Goal: Information Seeking & Learning: Find specific fact

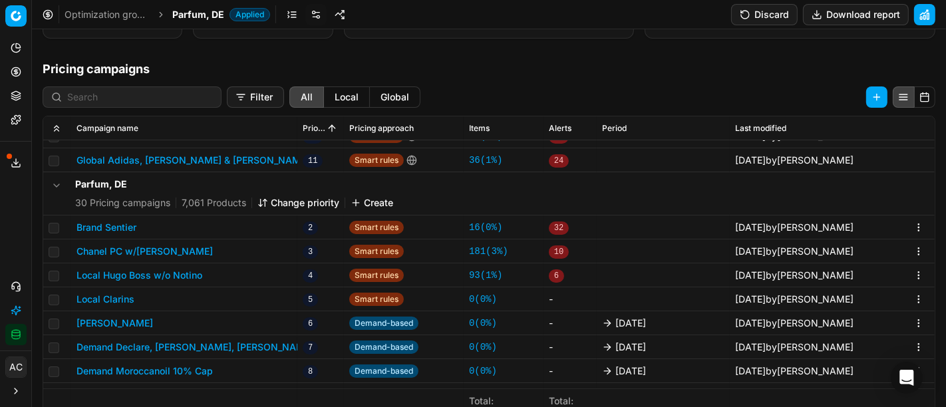
scroll to position [285, 0]
click at [9, 225] on div "Analytics Pricing Product portfolio Templates Export service 14 Contact support…" at bounding box center [15, 191] width 31 height 319
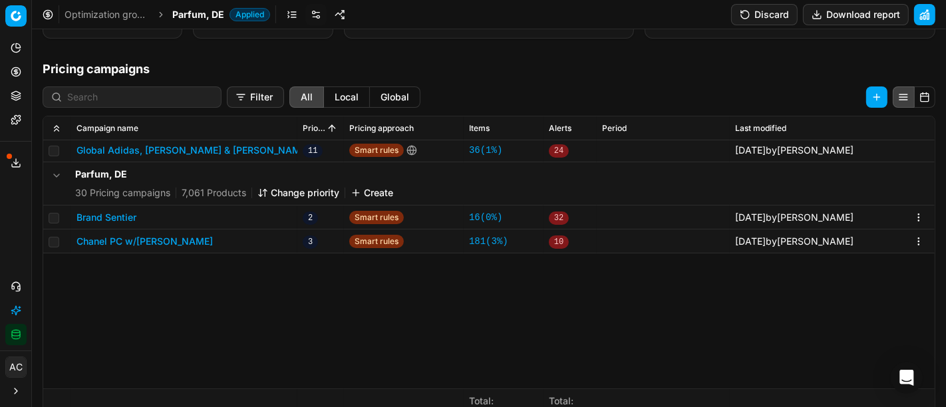
scroll to position [0, 0]
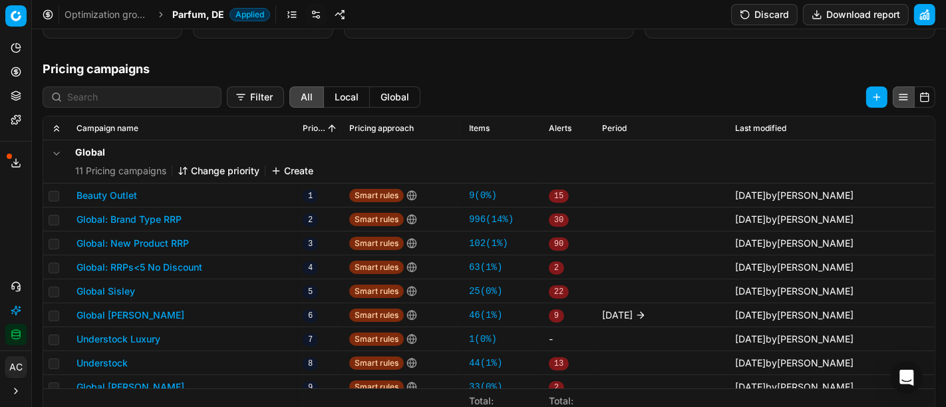
click at [532, 67] on h1 "Pricing campaigns" at bounding box center [489, 69] width 915 height 19
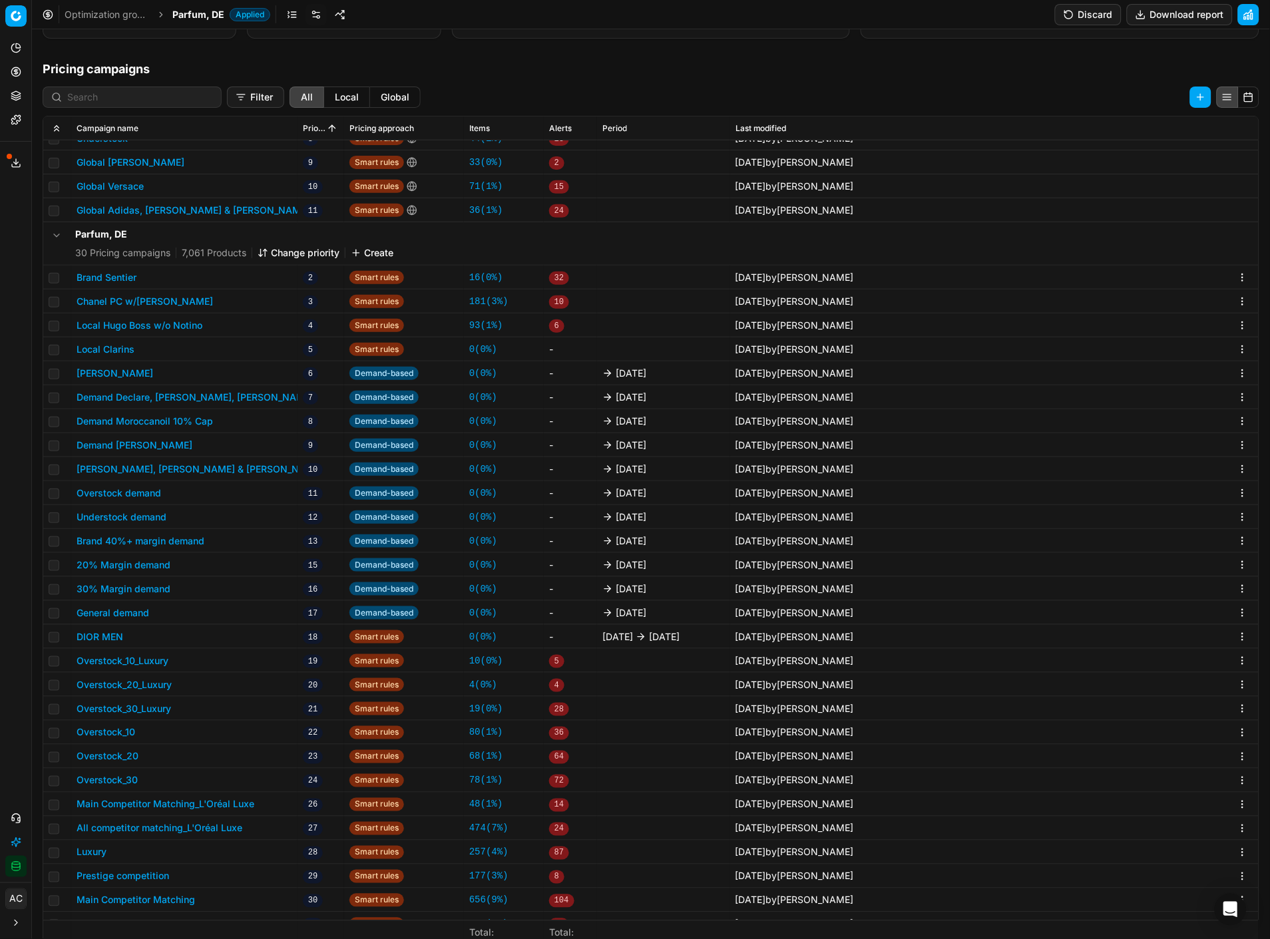
scroll to position [222, 0]
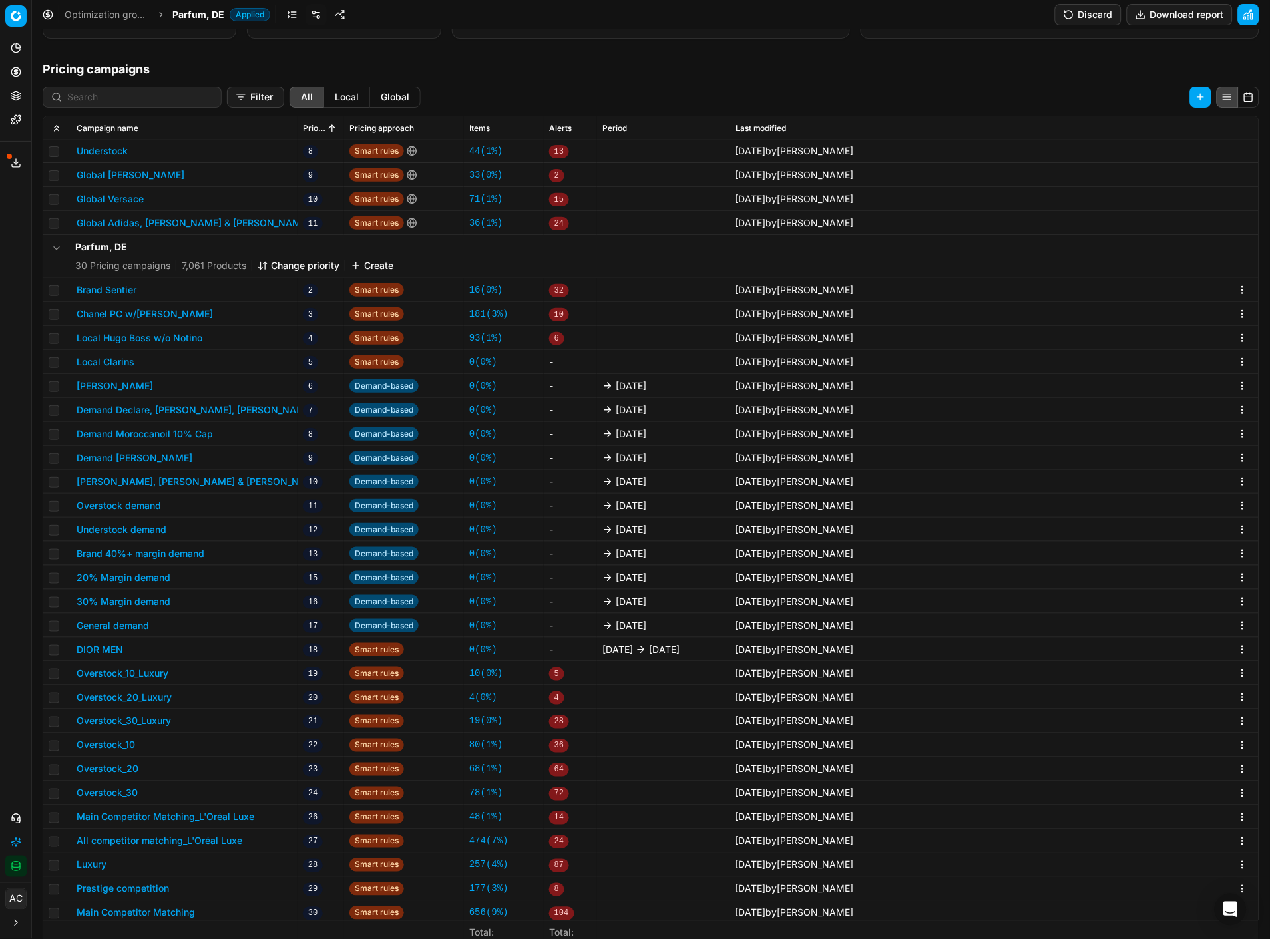
click at [216, 9] on span "Parfum, DE" at bounding box center [198, 14] width 52 height 13
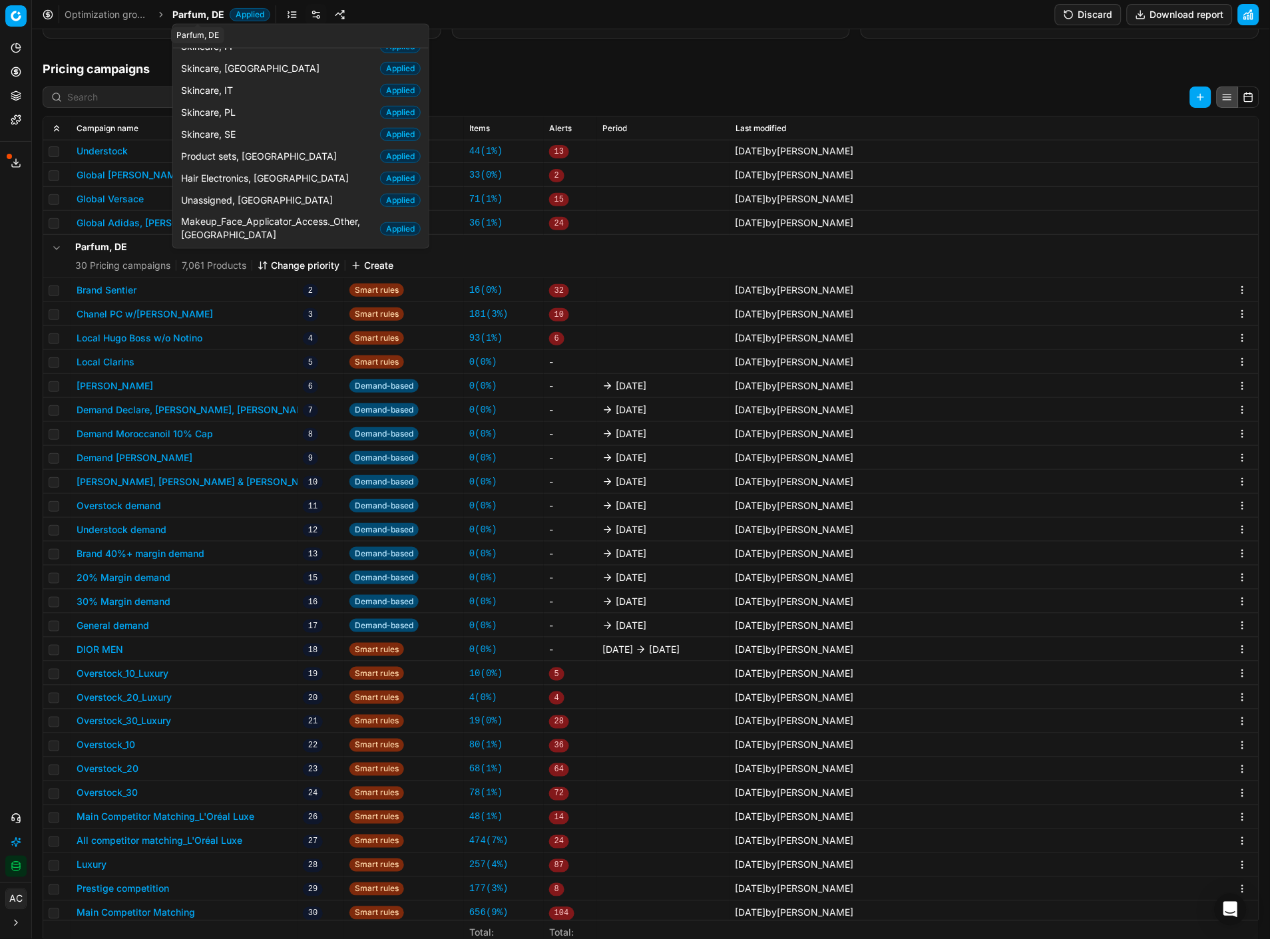
scroll to position [71, 0]
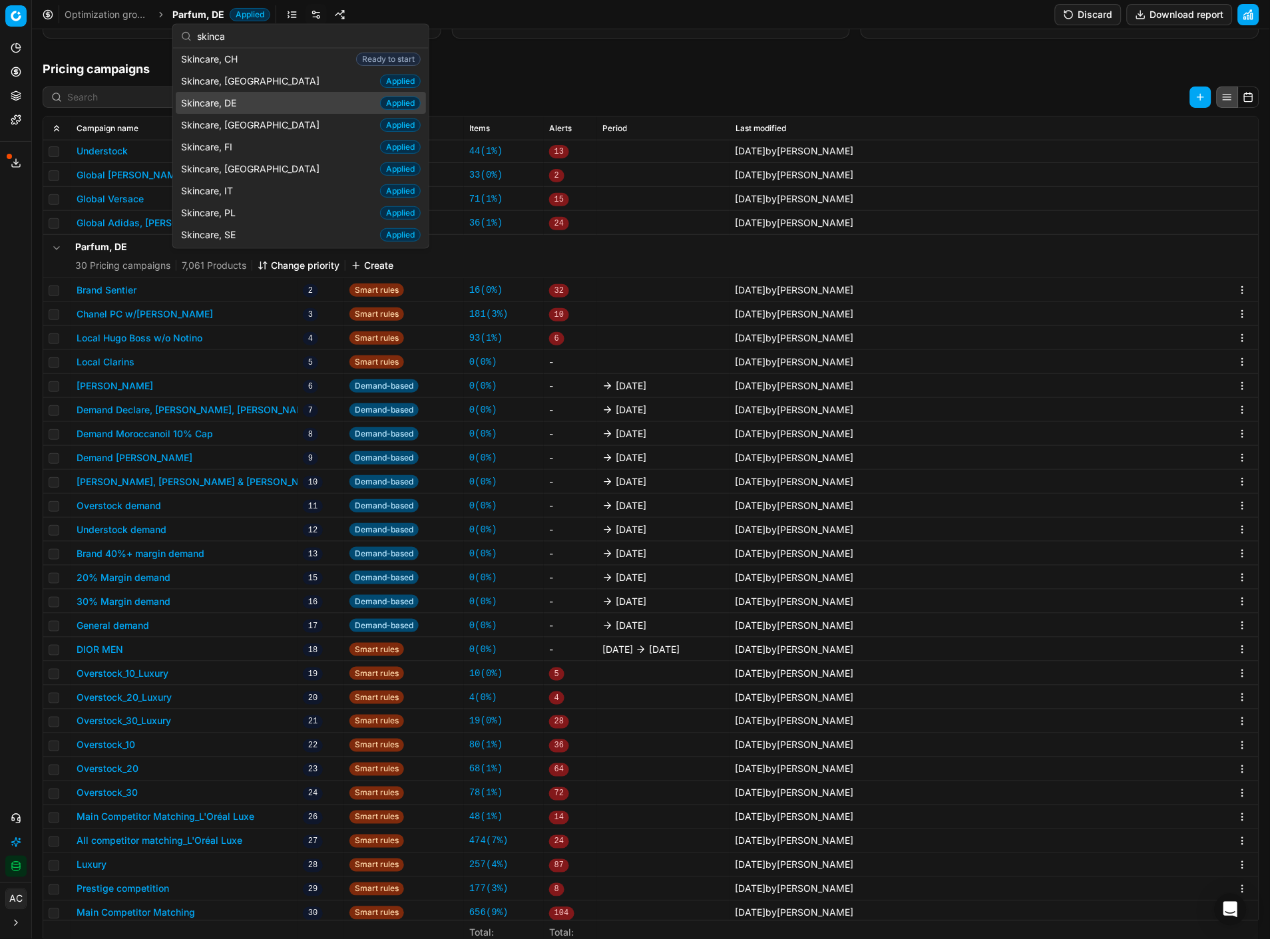
type input "skinca"
click at [237, 100] on span "Skincare, DE" at bounding box center [211, 102] width 61 height 13
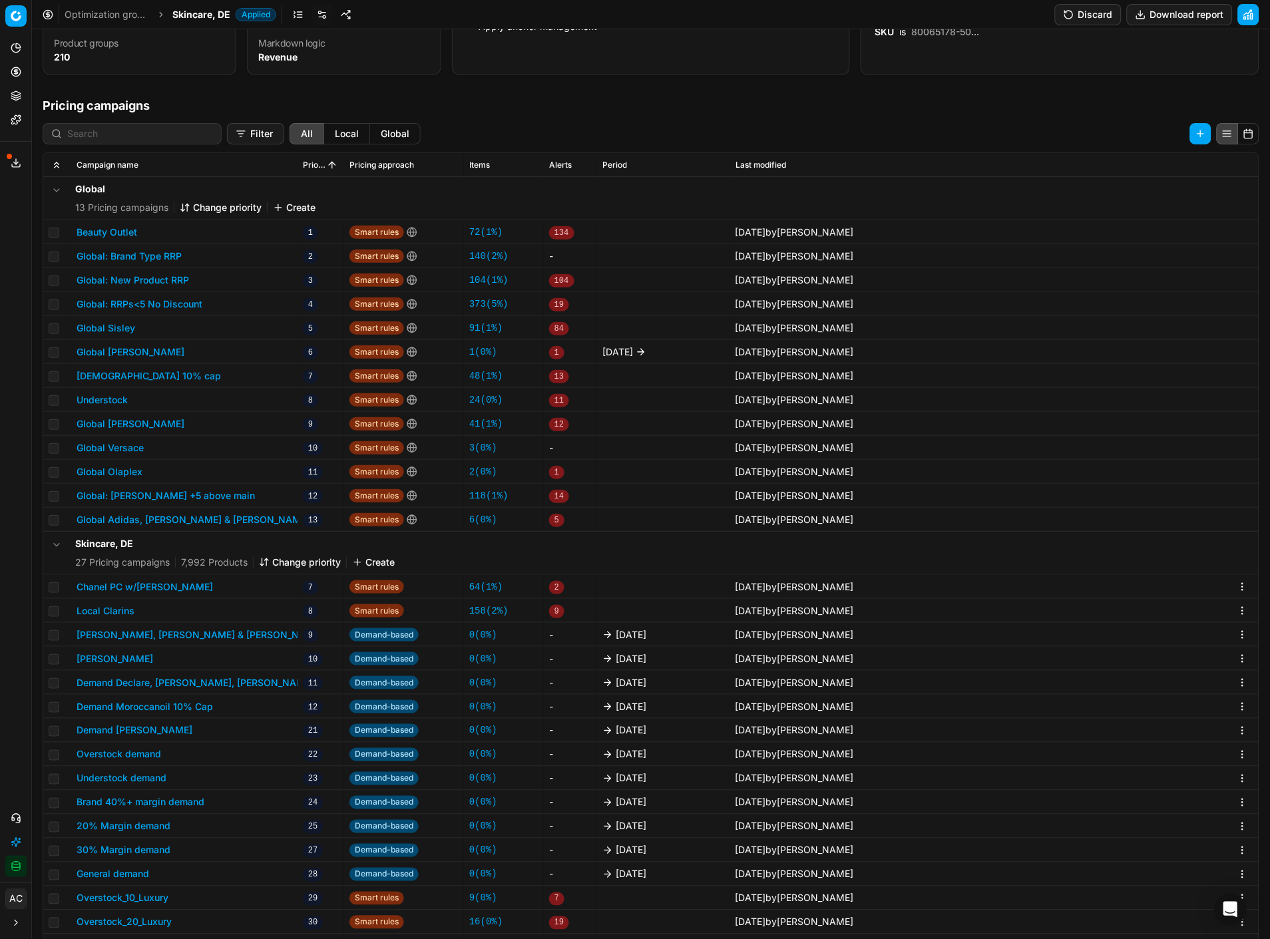
scroll to position [213, 0]
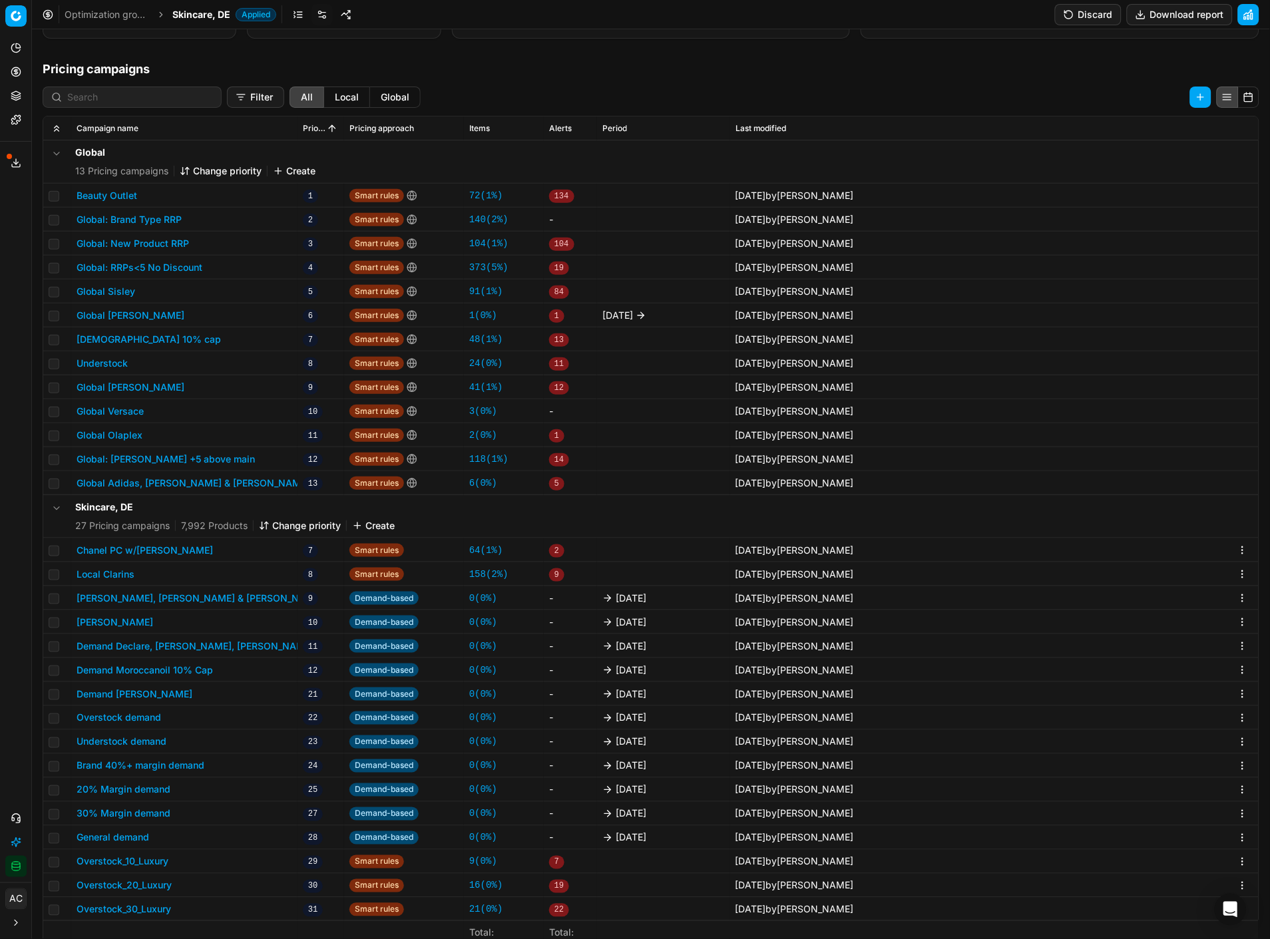
click at [298, 17] on link at bounding box center [298, 14] width 21 height 21
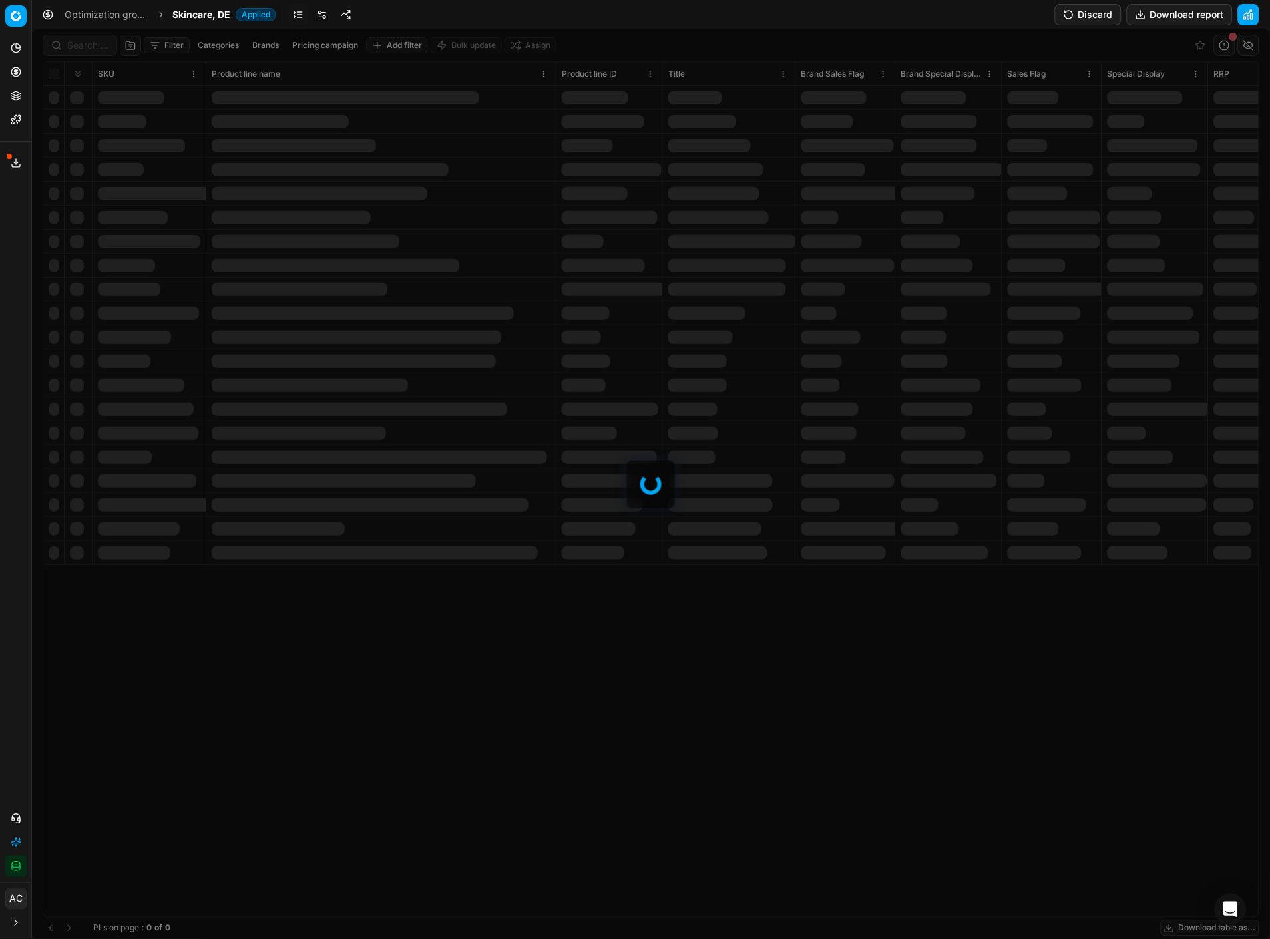
click at [89, 43] on div at bounding box center [651, 484] width 1238 height 910
click at [89, 43] on div "Filter Categories Brands Pricing campaign Add filter Bulk update Assign SKU Pro…" at bounding box center [651, 484] width 1238 height 910
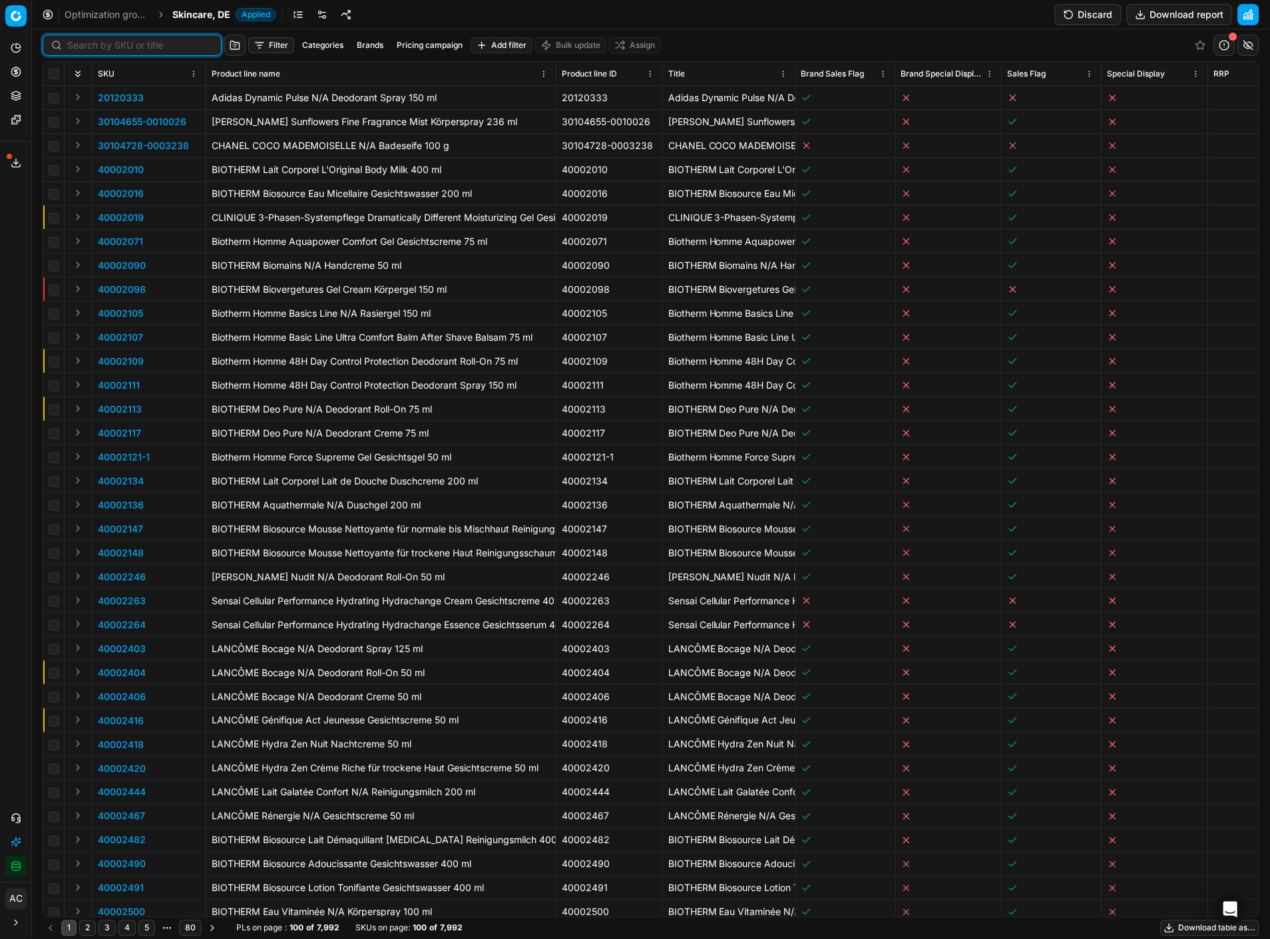
click at [89, 43] on input at bounding box center [140, 45] width 146 height 13
paste input "80029373-50-1"
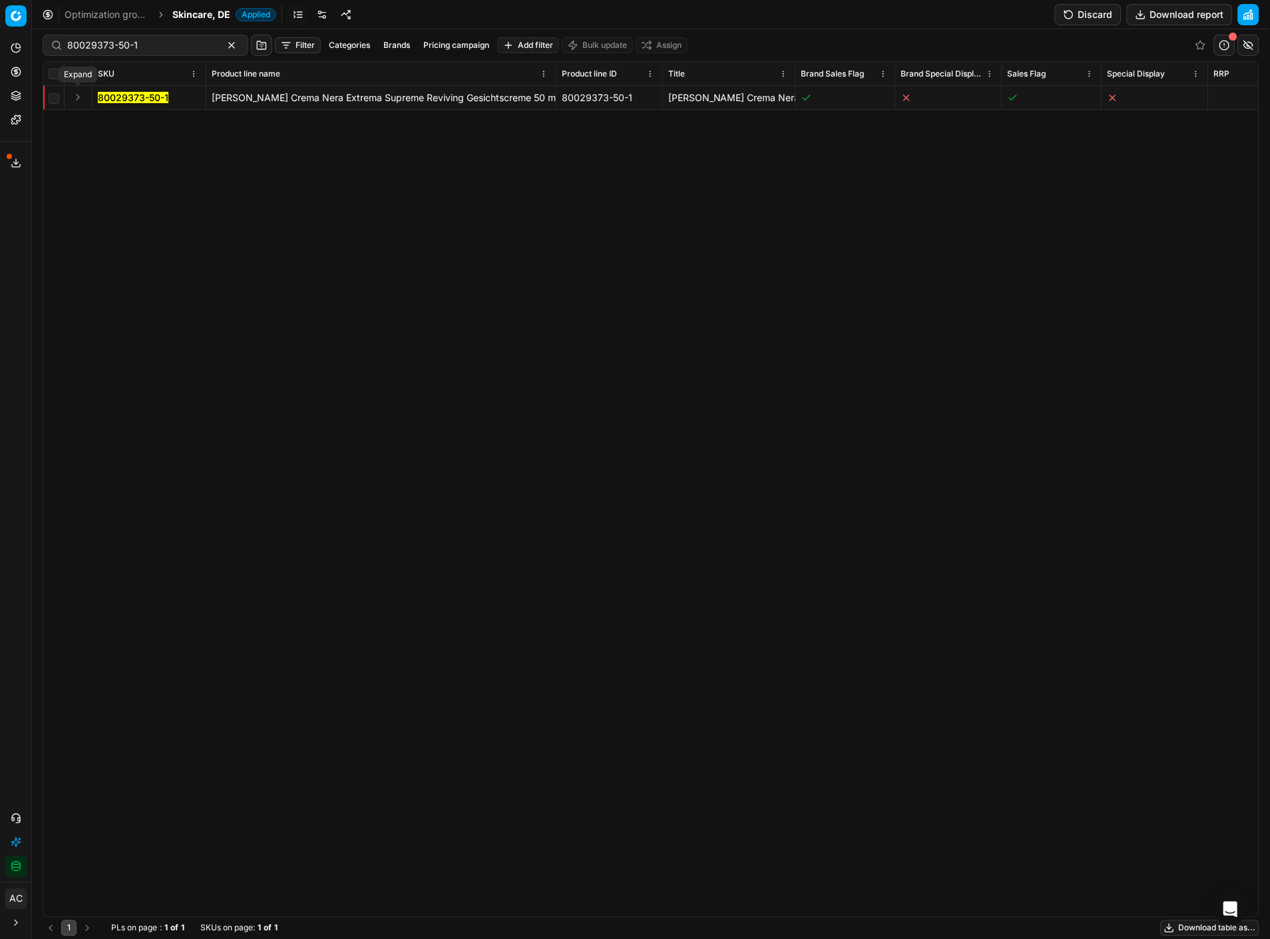
click at [80, 100] on button "Expand" at bounding box center [78, 97] width 16 height 16
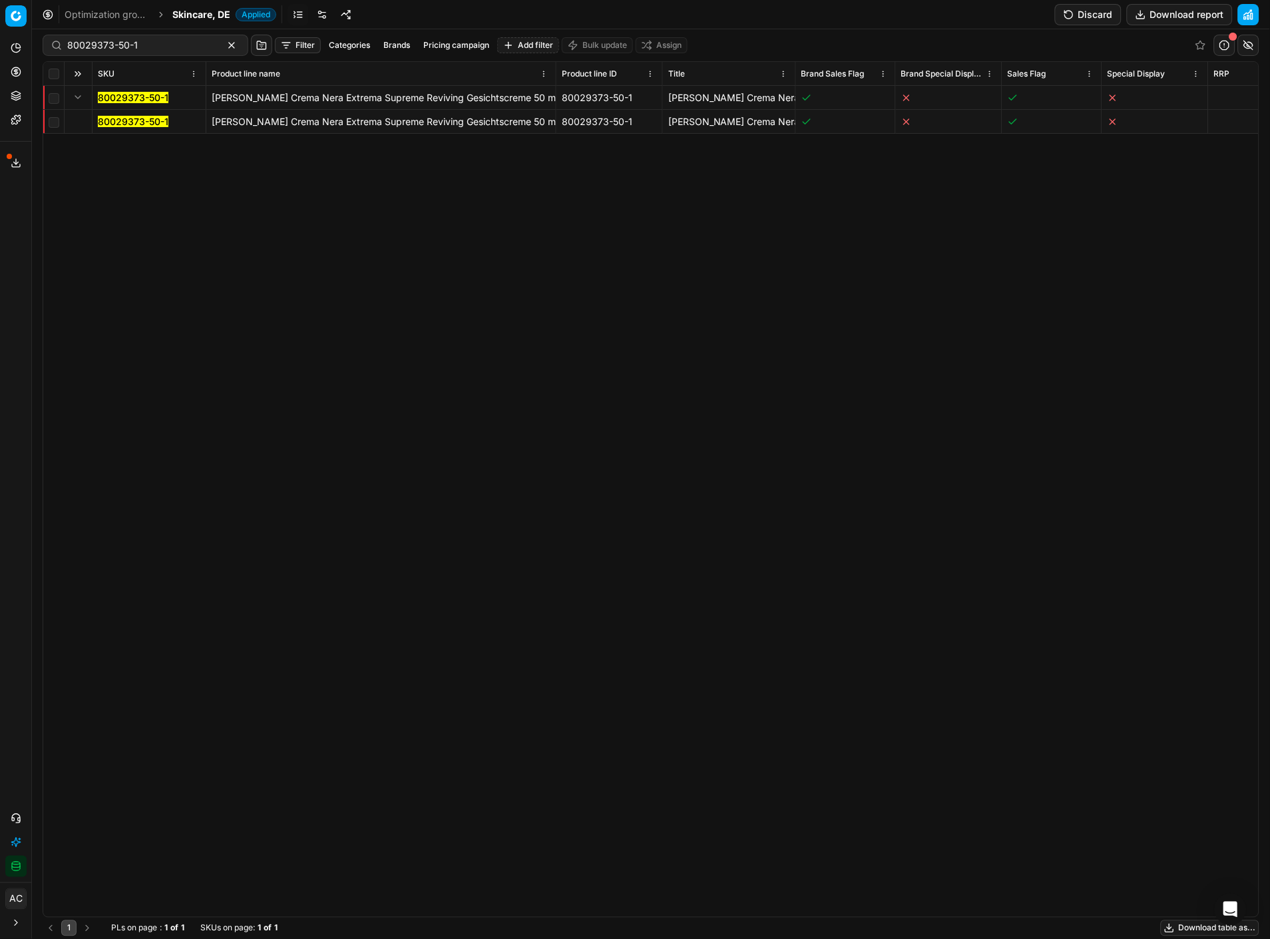
click at [123, 122] on mark "80029373-50-1" at bounding box center [133, 121] width 71 height 11
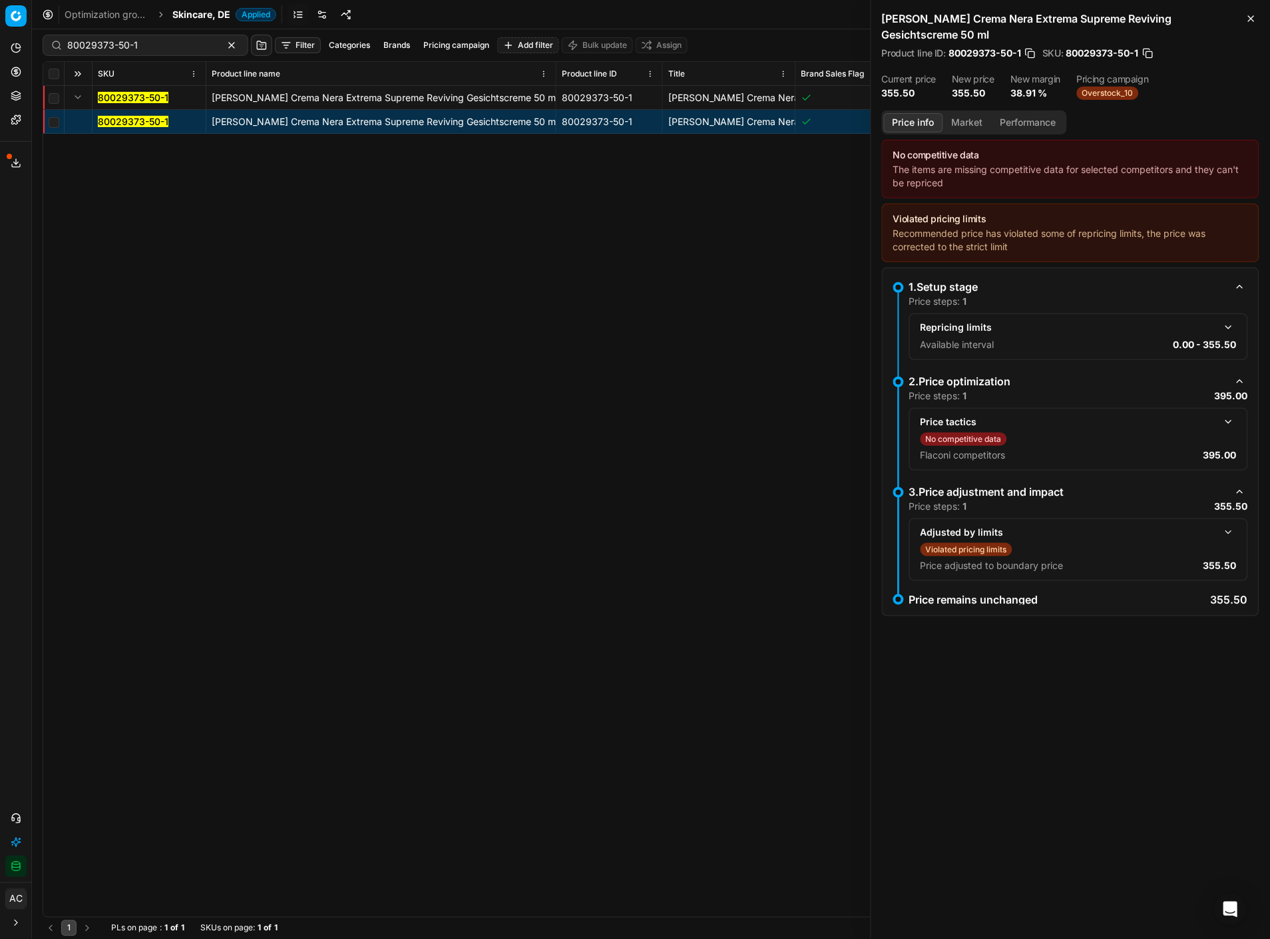
click at [1227, 536] on button "button" at bounding box center [1229, 532] width 16 height 16
click at [1230, 415] on button "button" at bounding box center [1229, 422] width 16 height 16
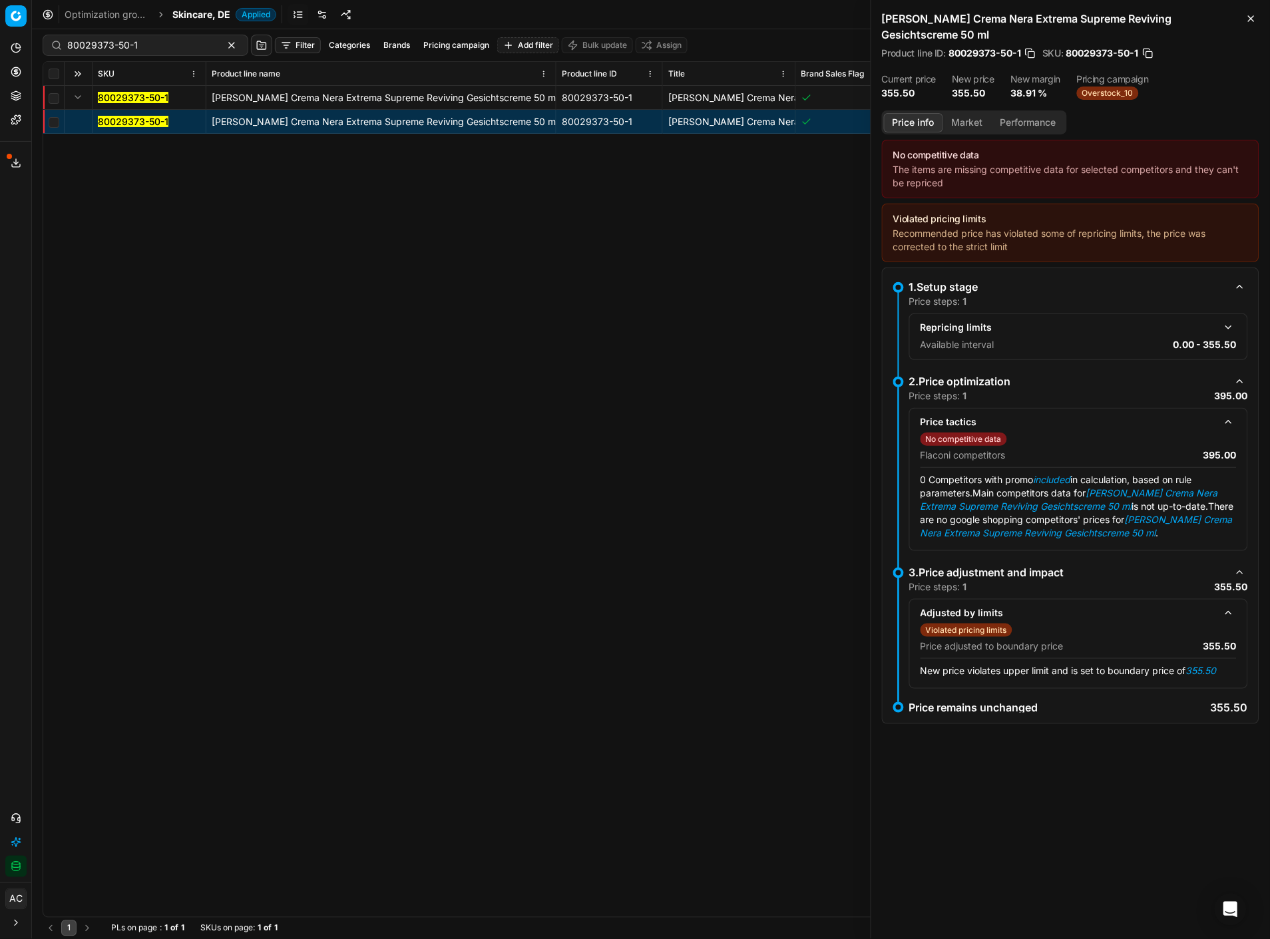
click at [1225, 319] on button "button" at bounding box center [1229, 327] width 16 height 16
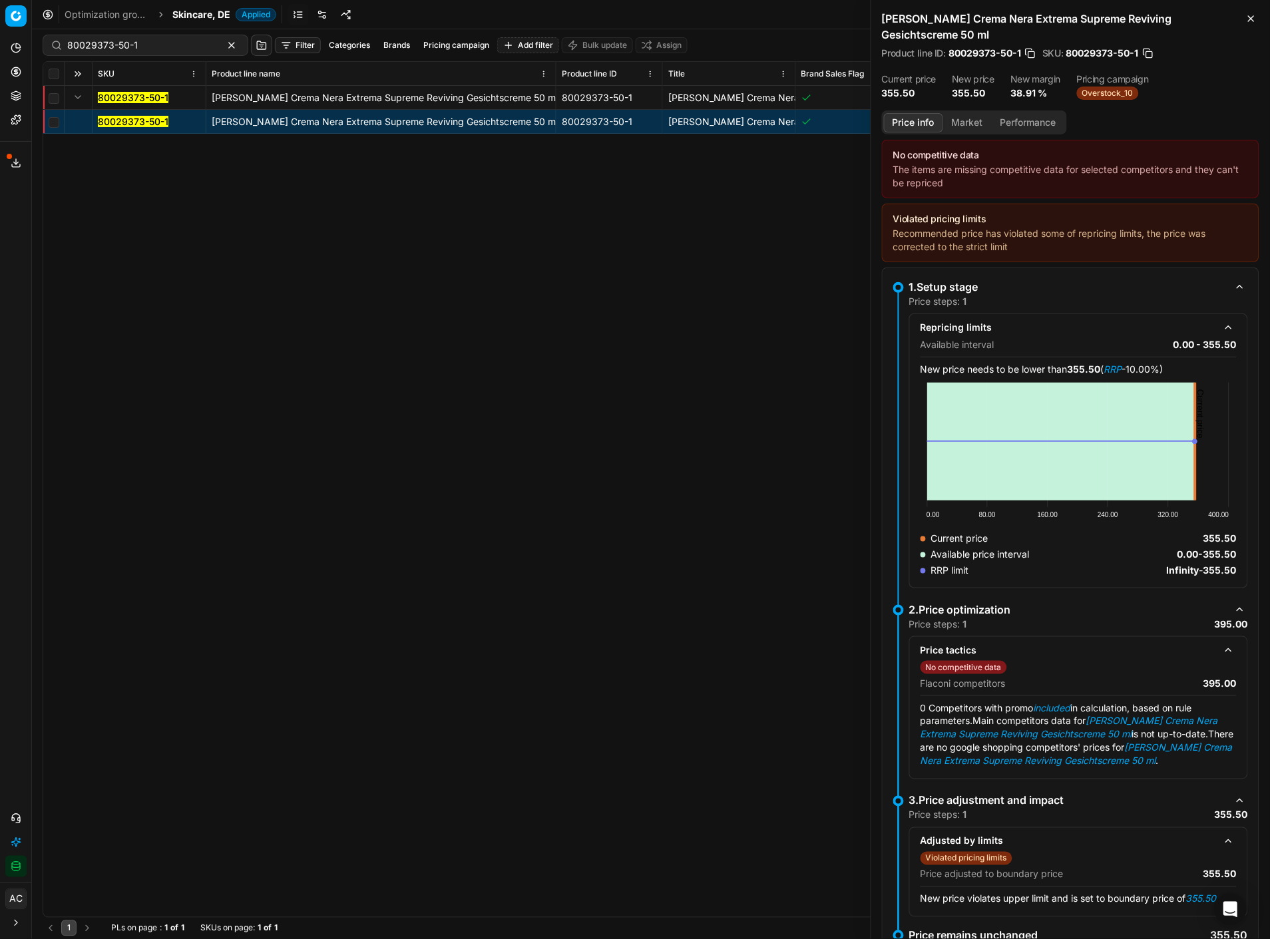
scroll to position [59, 0]
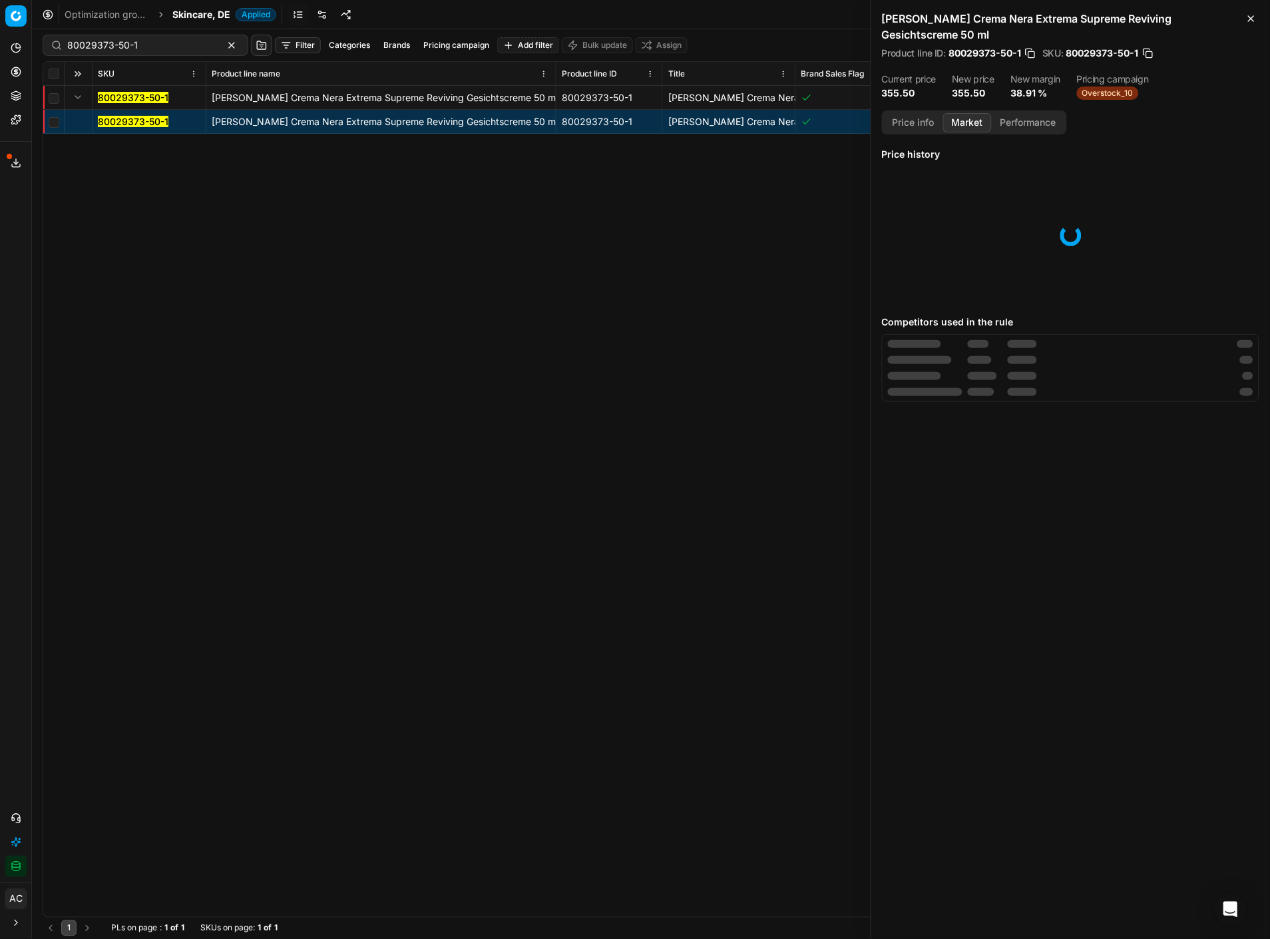
click at [974, 115] on button "Market" at bounding box center [967, 122] width 49 height 19
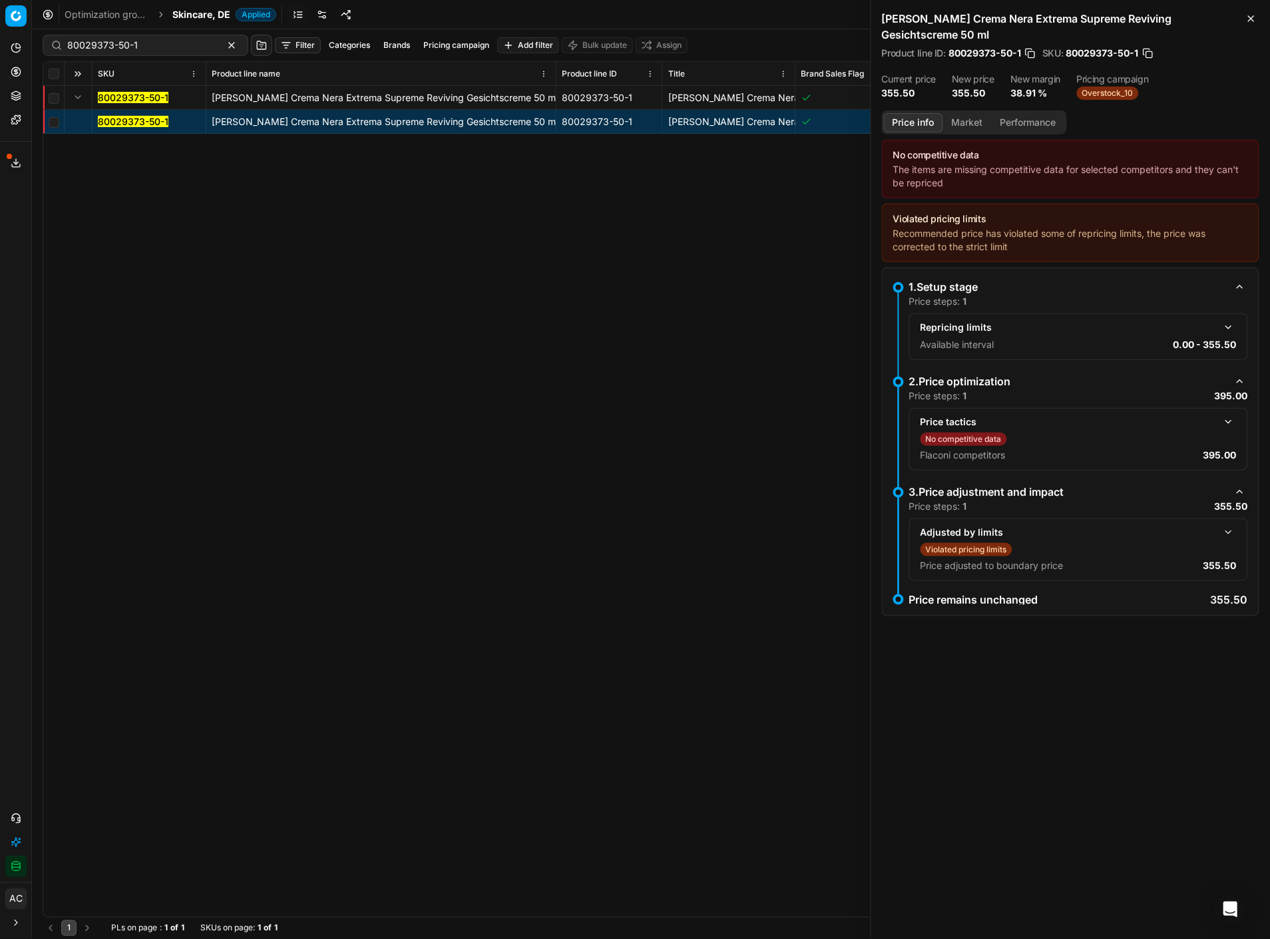
click at [915, 131] on button "Price info" at bounding box center [913, 122] width 59 height 19
click at [1105, 95] on span "Overstock_10" at bounding box center [1108, 93] width 62 height 13
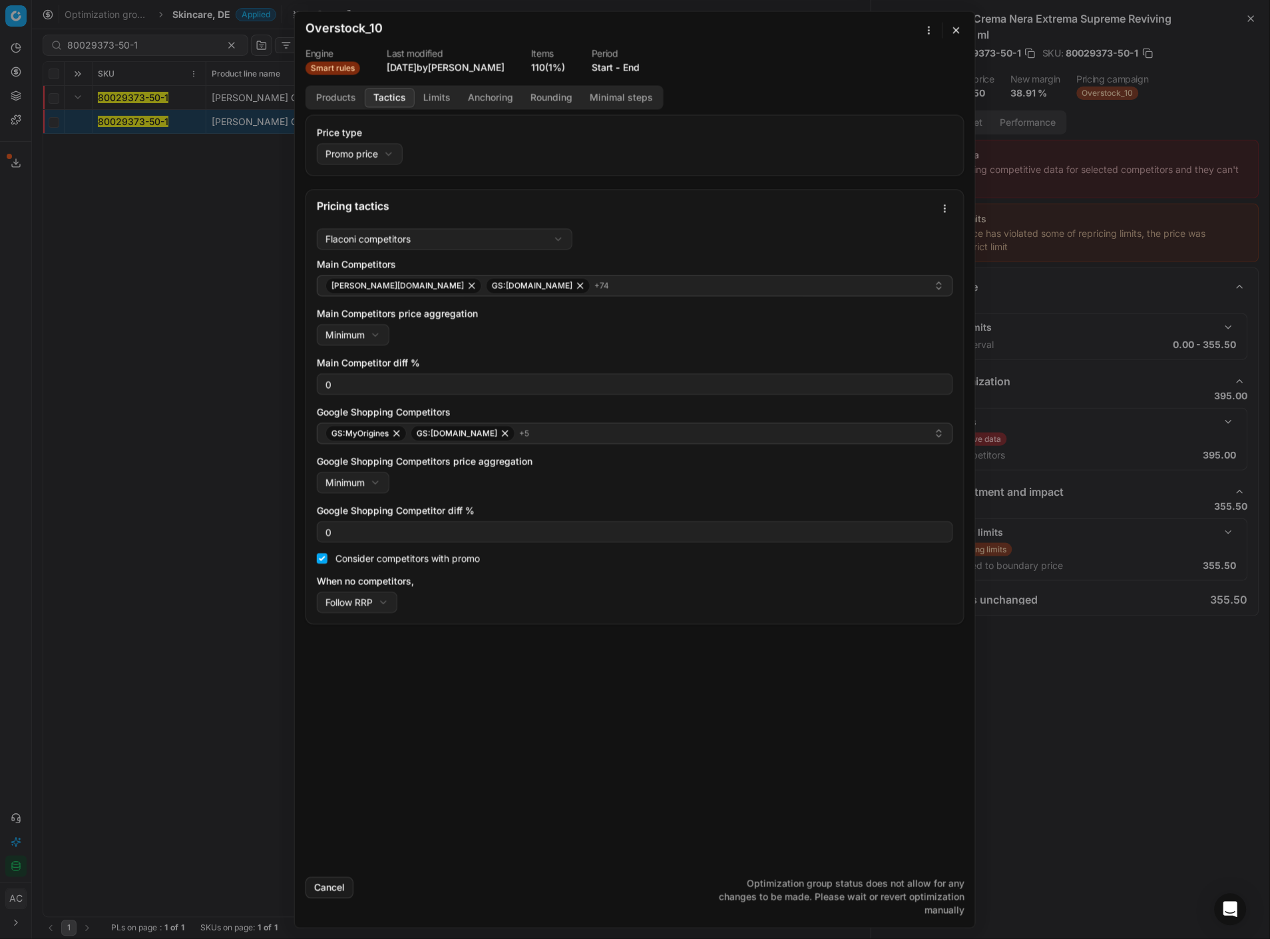
click at [389, 94] on button "Tactics" at bounding box center [390, 97] width 50 height 19
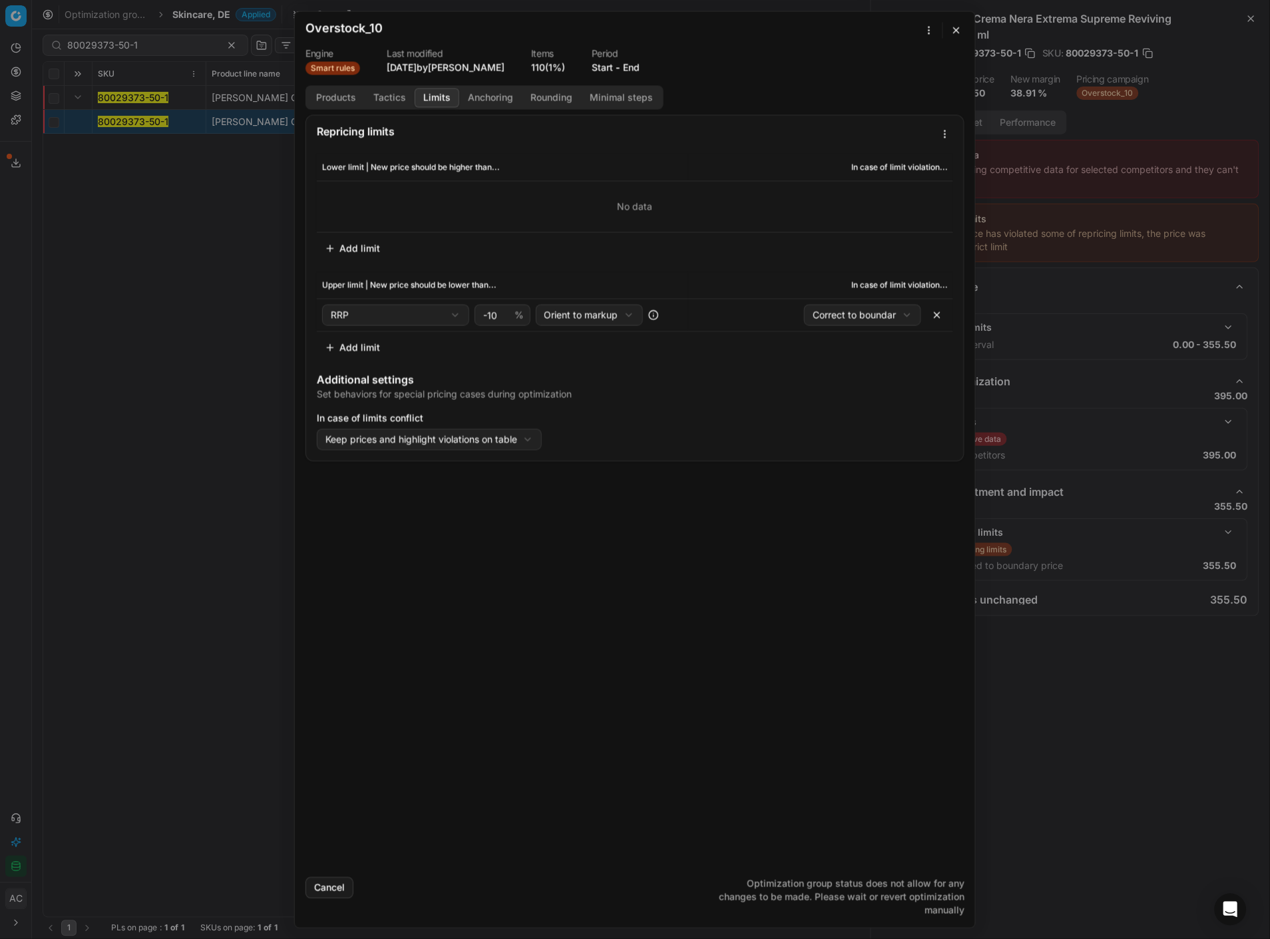
click at [444, 102] on button "Limits" at bounding box center [437, 97] width 45 height 19
click at [960, 30] on button "button" at bounding box center [956, 30] width 16 height 16
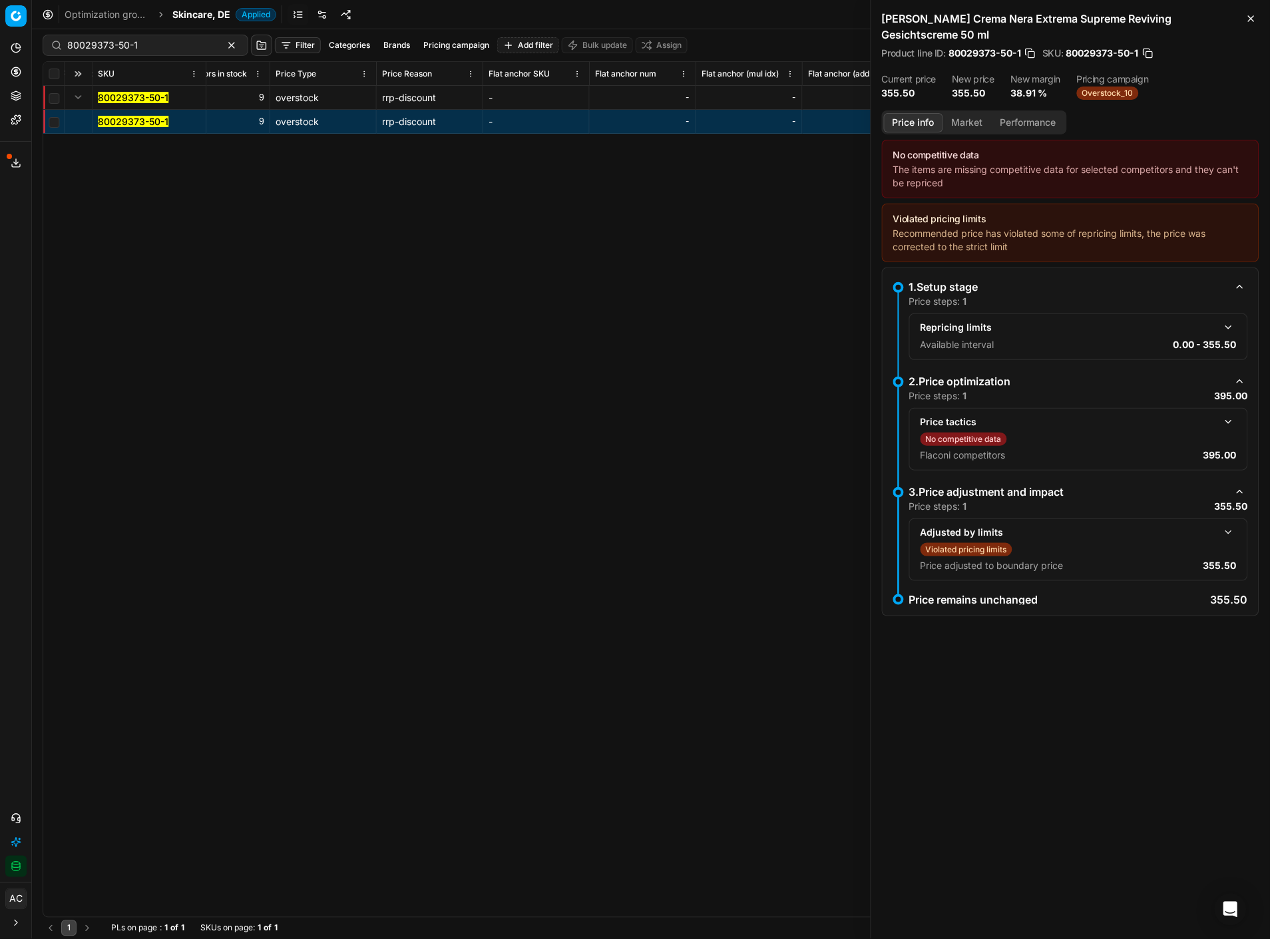
scroll to position [0, 5245]
click at [171, 43] on input "80029373-50-1" at bounding box center [140, 45] width 146 height 13
paste input "90011125-001763"
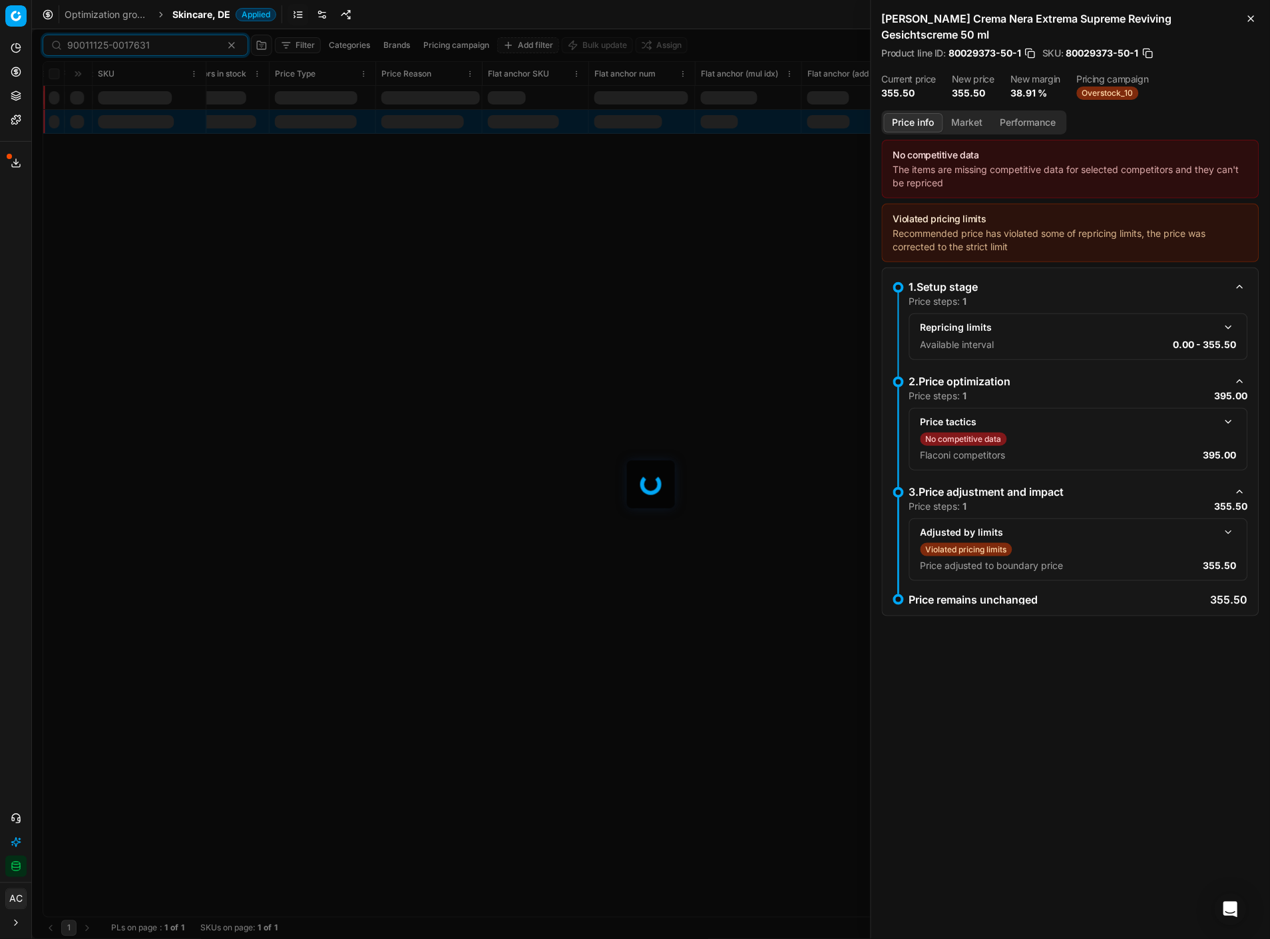
type input "90011125-0017631"
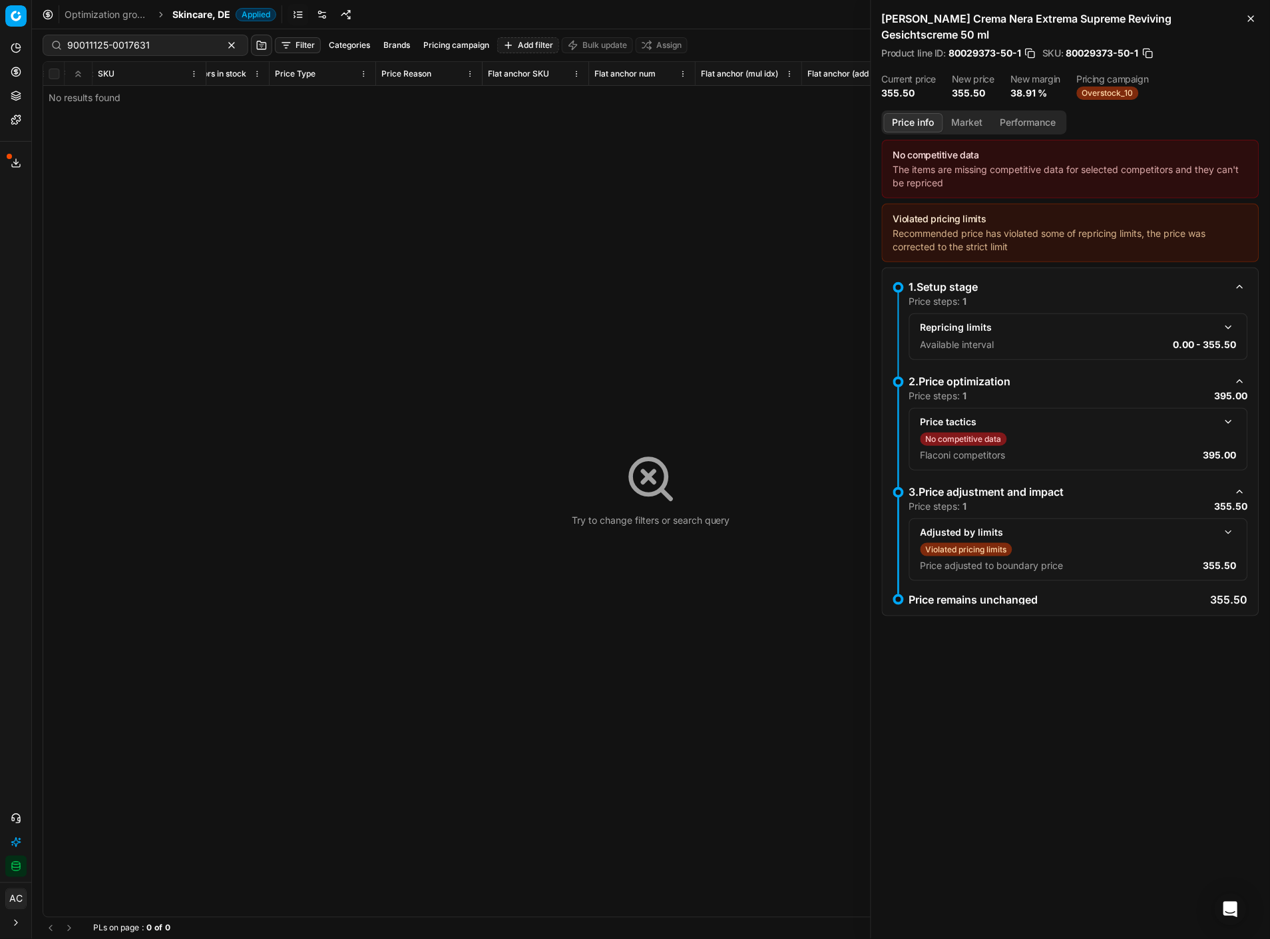
click at [178, 12] on span "Skincare, DE" at bounding box center [201, 14] width 58 height 13
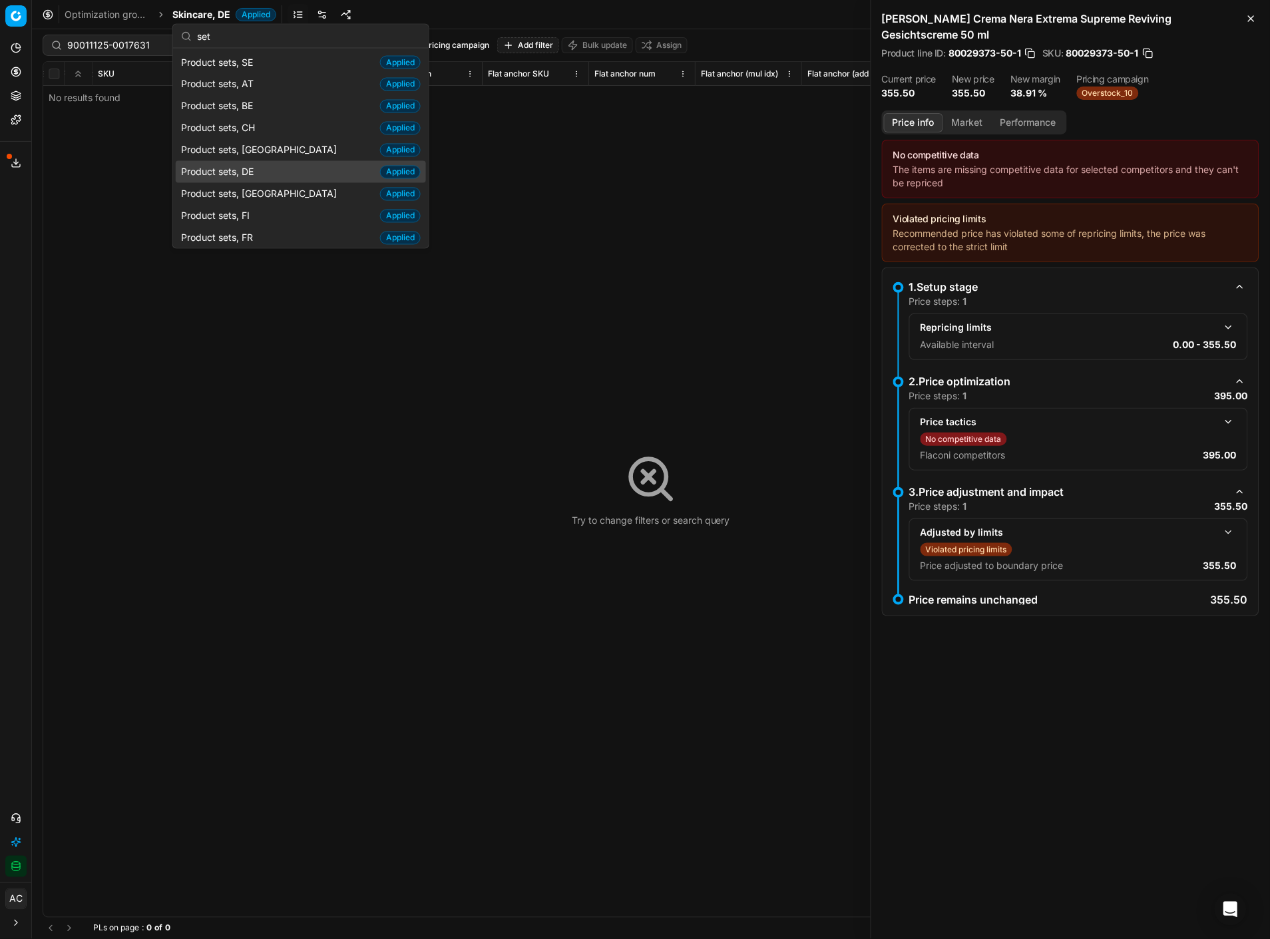
type input "set"
click at [267, 168] on div "Product sets, DE Applied" at bounding box center [301, 172] width 250 height 22
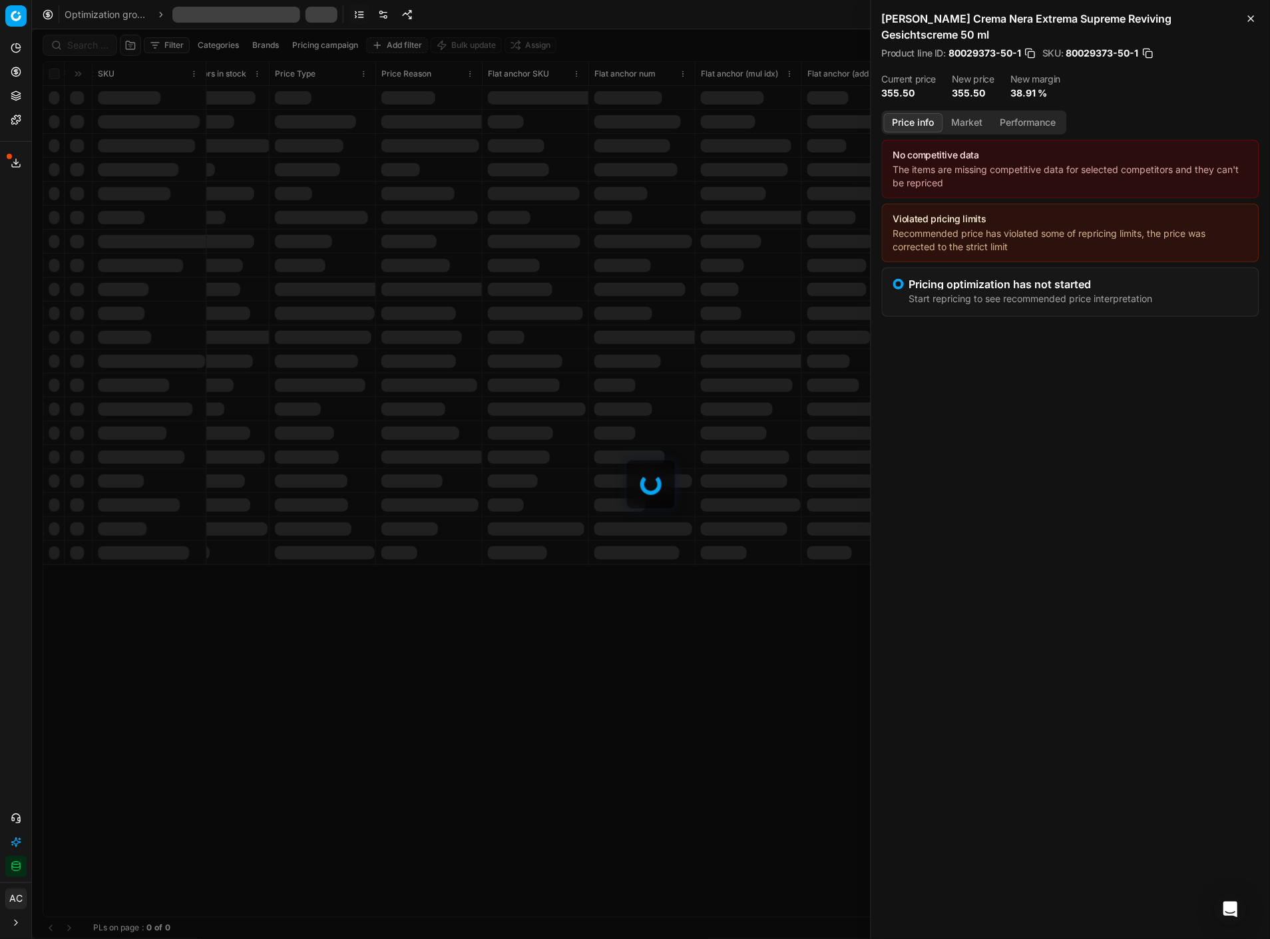
click at [81, 45] on div at bounding box center [651, 484] width 1238 height 910
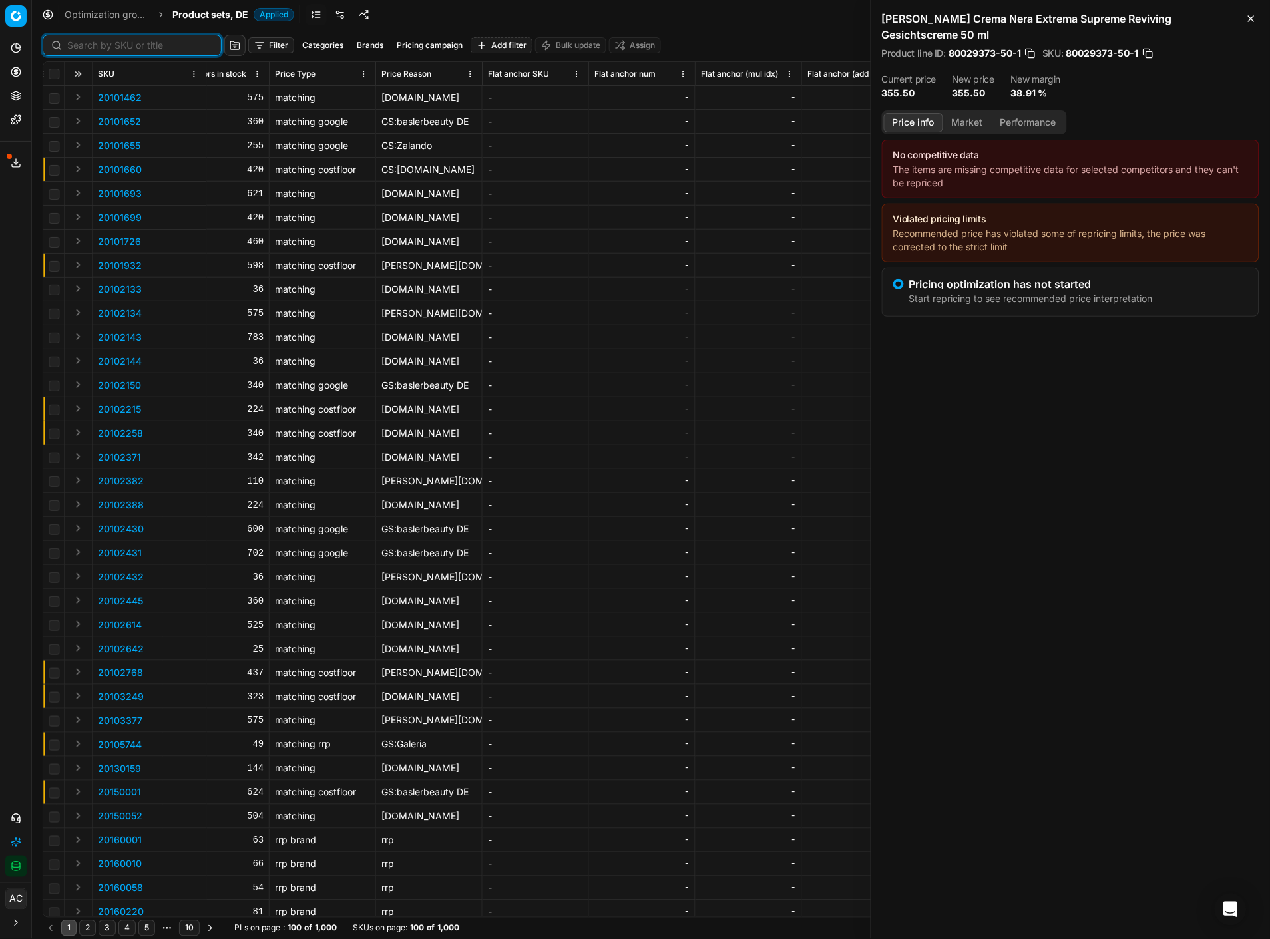
click at [81, 45] on input at bounding box center [140, 45] width 146 height 13
paste input "90011125-0017631"
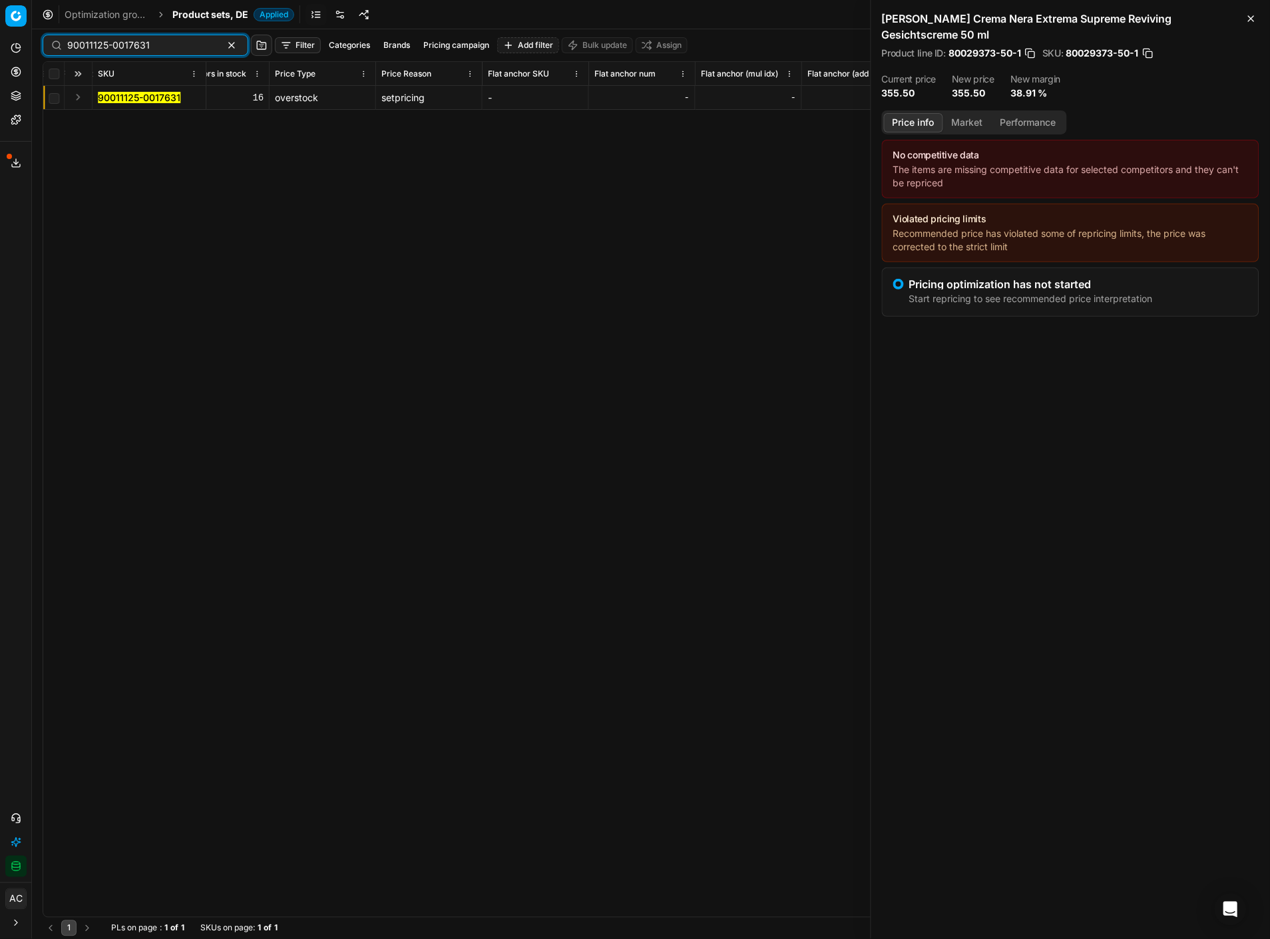
type input "90011125-0017631"
click at [76, 95] on button "Expand" at bounding box center [78, 97] width 16 height 16
click at [124, 122] on mark "90011125-0017631" at bounding box center [139, 121] width 83 height 11
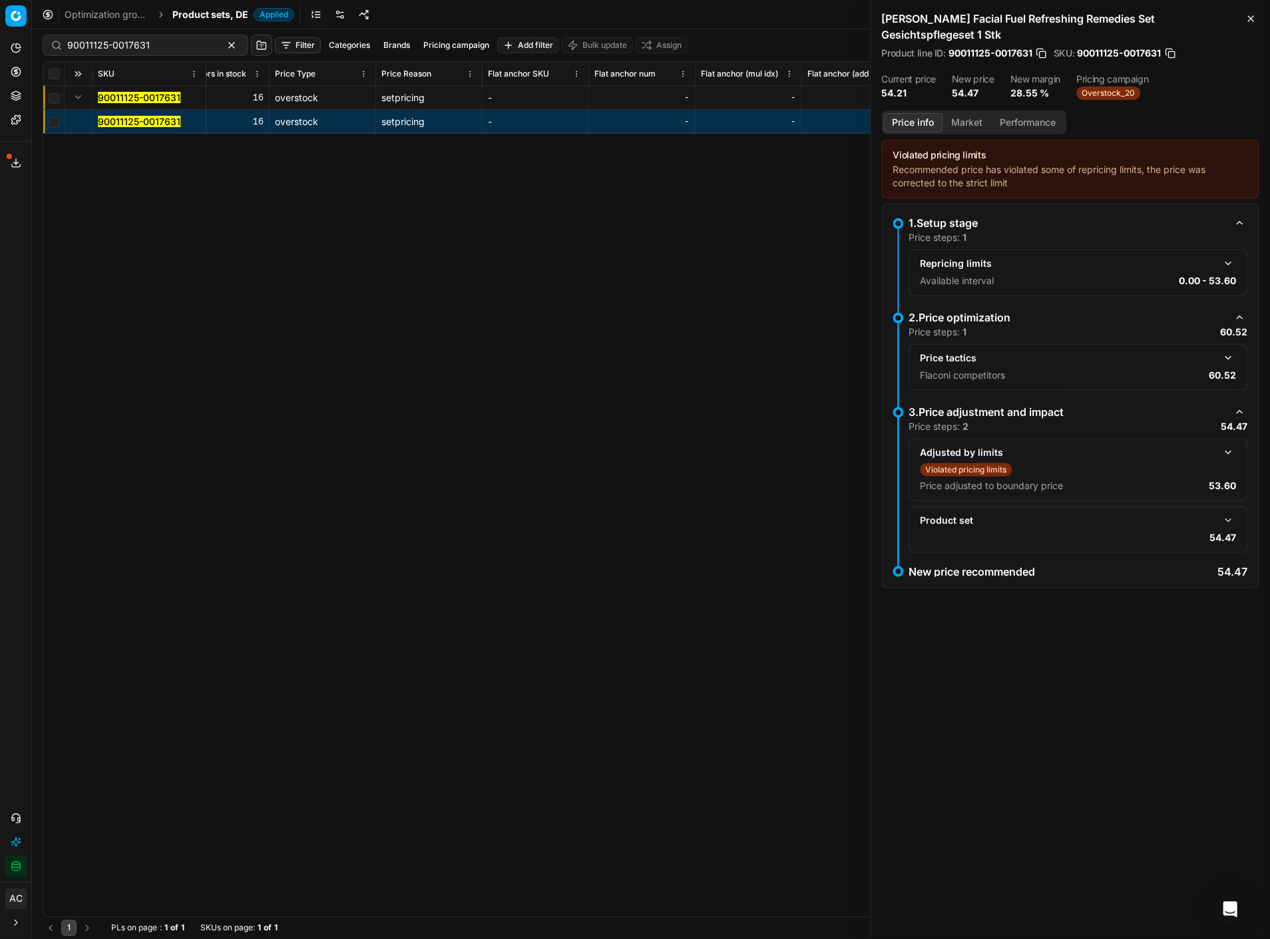
click at [1234, 445] on button "button" at bounding box center [1229, 453] width 16 height 16
click at [1222, 350] on div "Price tactics Flaconi competitors 60.52" at bounding box center [1079, 367] width 316 height 35
click at [1229, 350] on button "button" at bounding box center [1229, 358] width 16 height 16
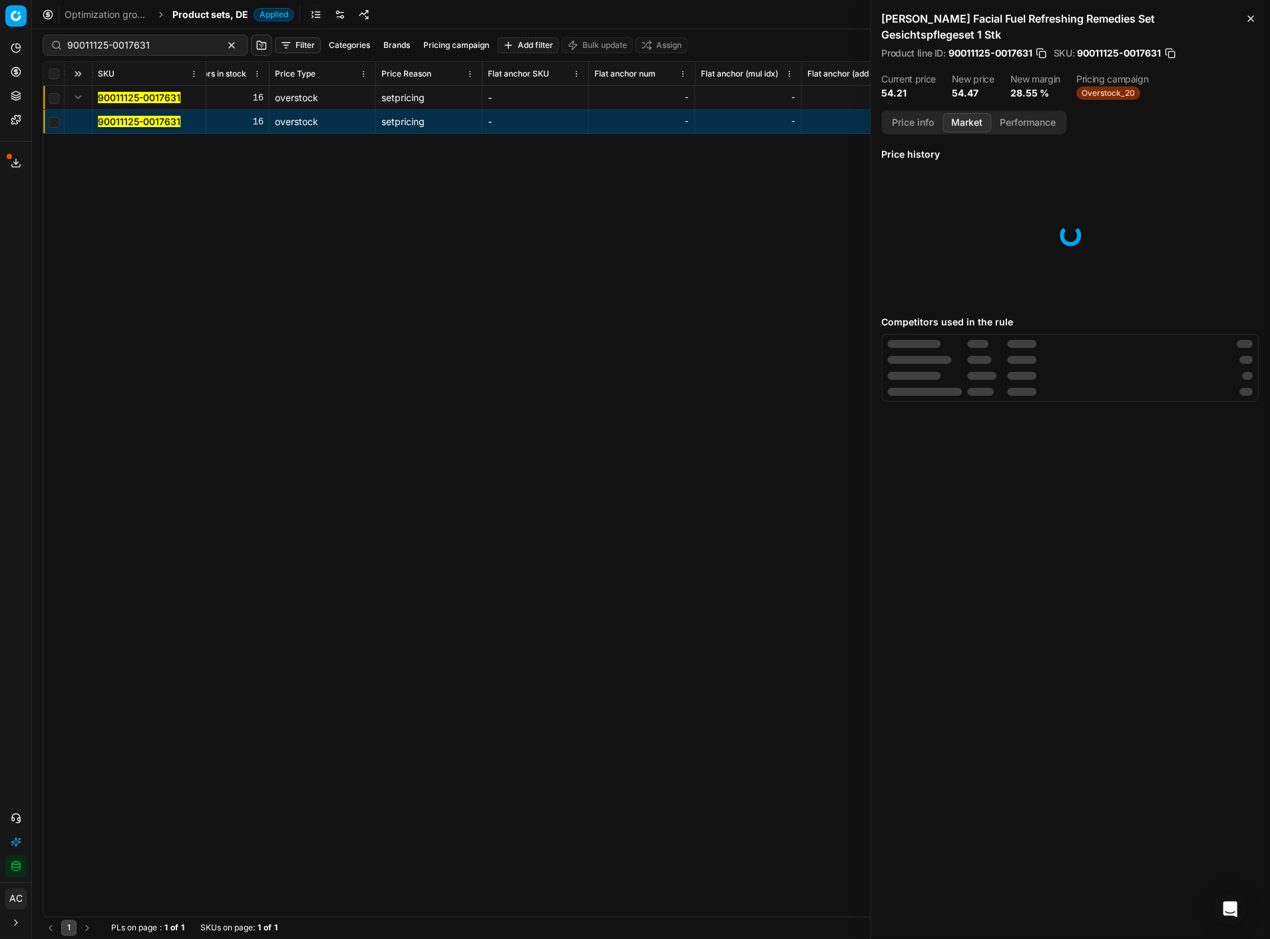
click at [976, 113] on button "Market" at bounding box center [967, 122] width 49 height 19
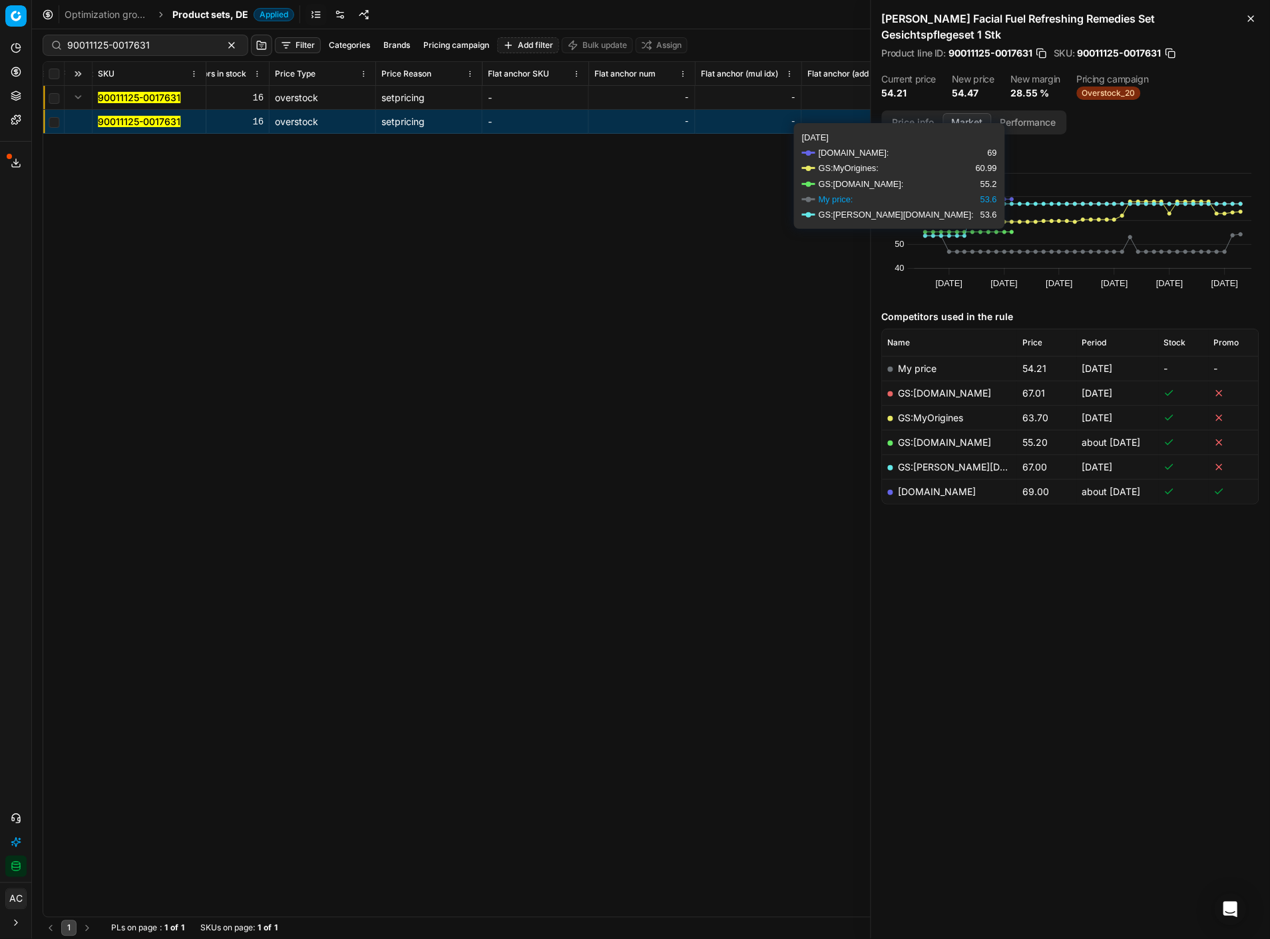
click at [929, 113] on button "Price info" at bounding box center [913, 122] width 59 height 19
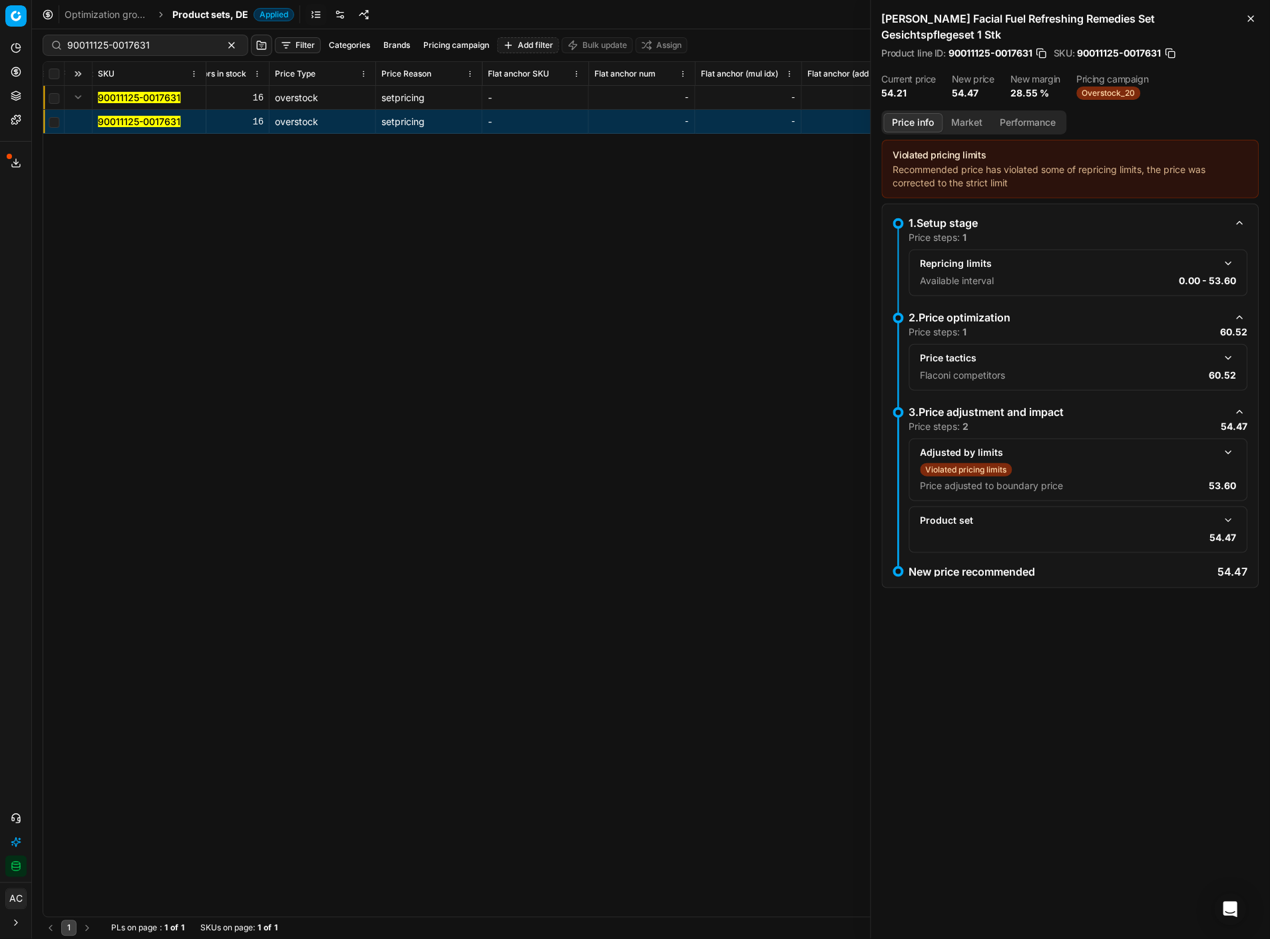
click at [1226, 350] on button "button" at bounding box center [1229, 358] width 16 height 16
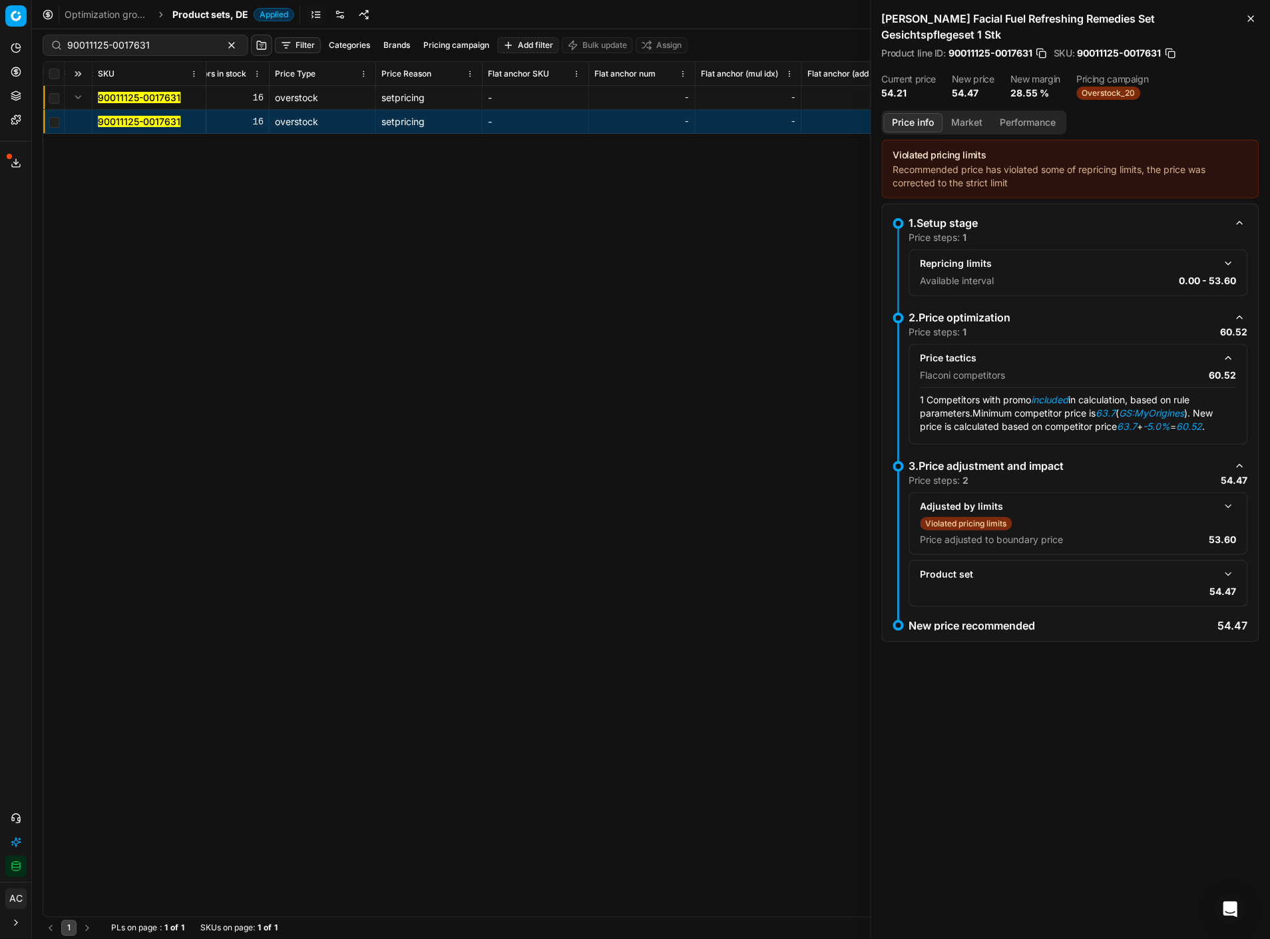
click at [1227, 499] on button "button" at bounding box center [1229, 507] width 16 height 16
click at [1229, 594] on button "button" at bounding box center [1229, 602] width 16 height 16
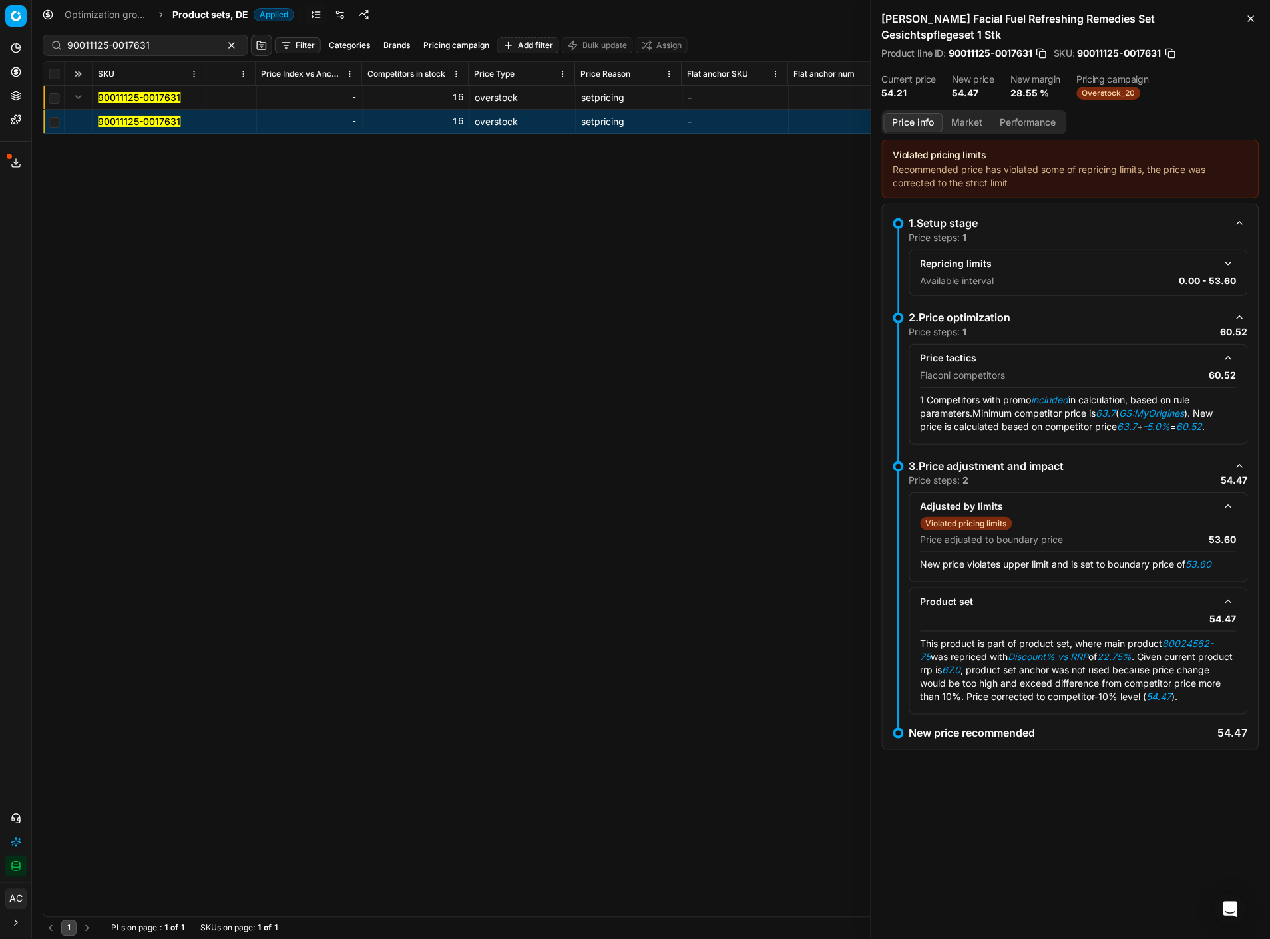
scroll to position [0, 5046]
click at [611, 315] on div "SKU Product line name Product line ID Title Brand Sales Flag Brand Special Disp…" at bounding box center [650, 489] width 1215 height 855
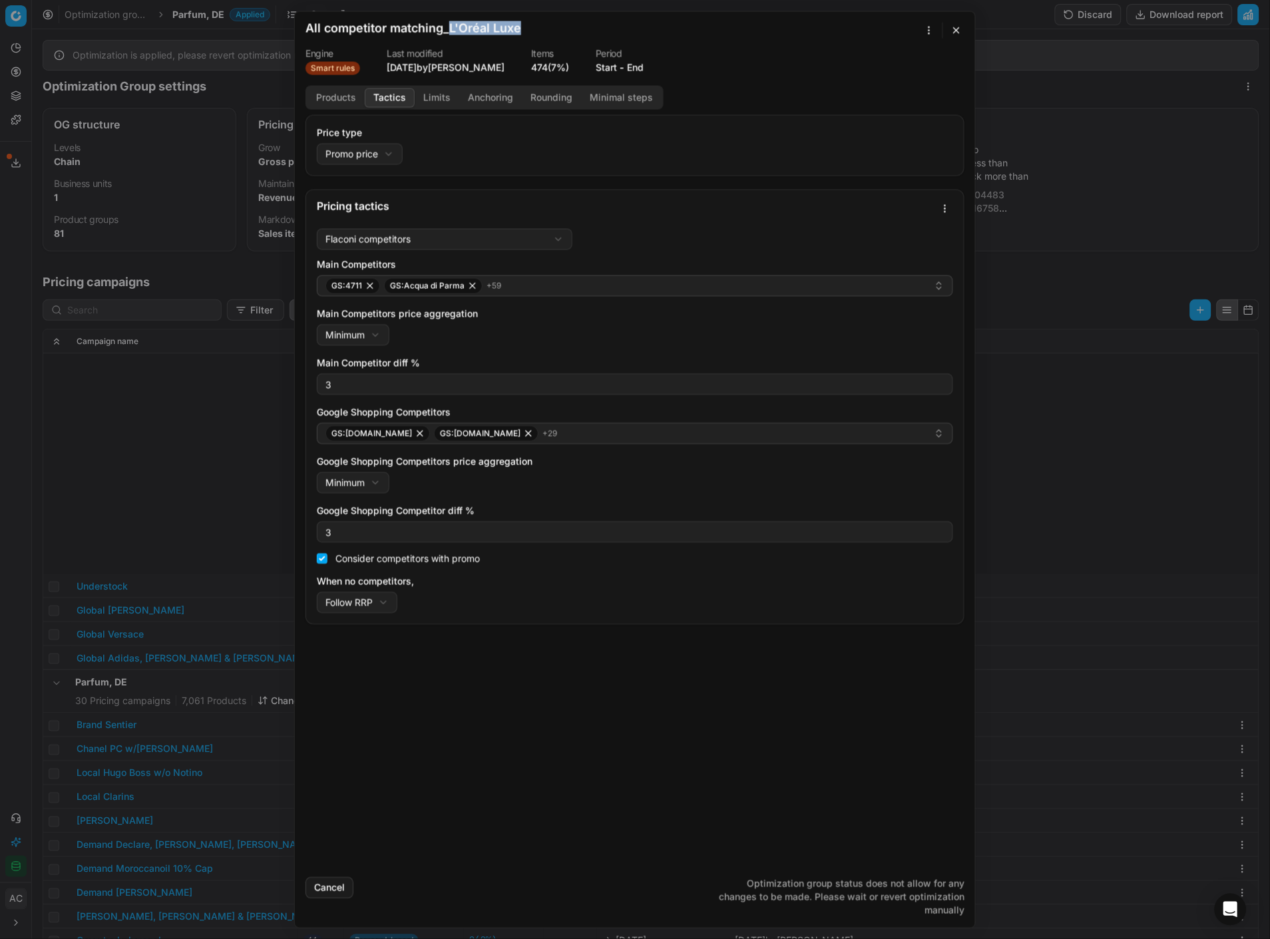
scroll to position [298, 0]
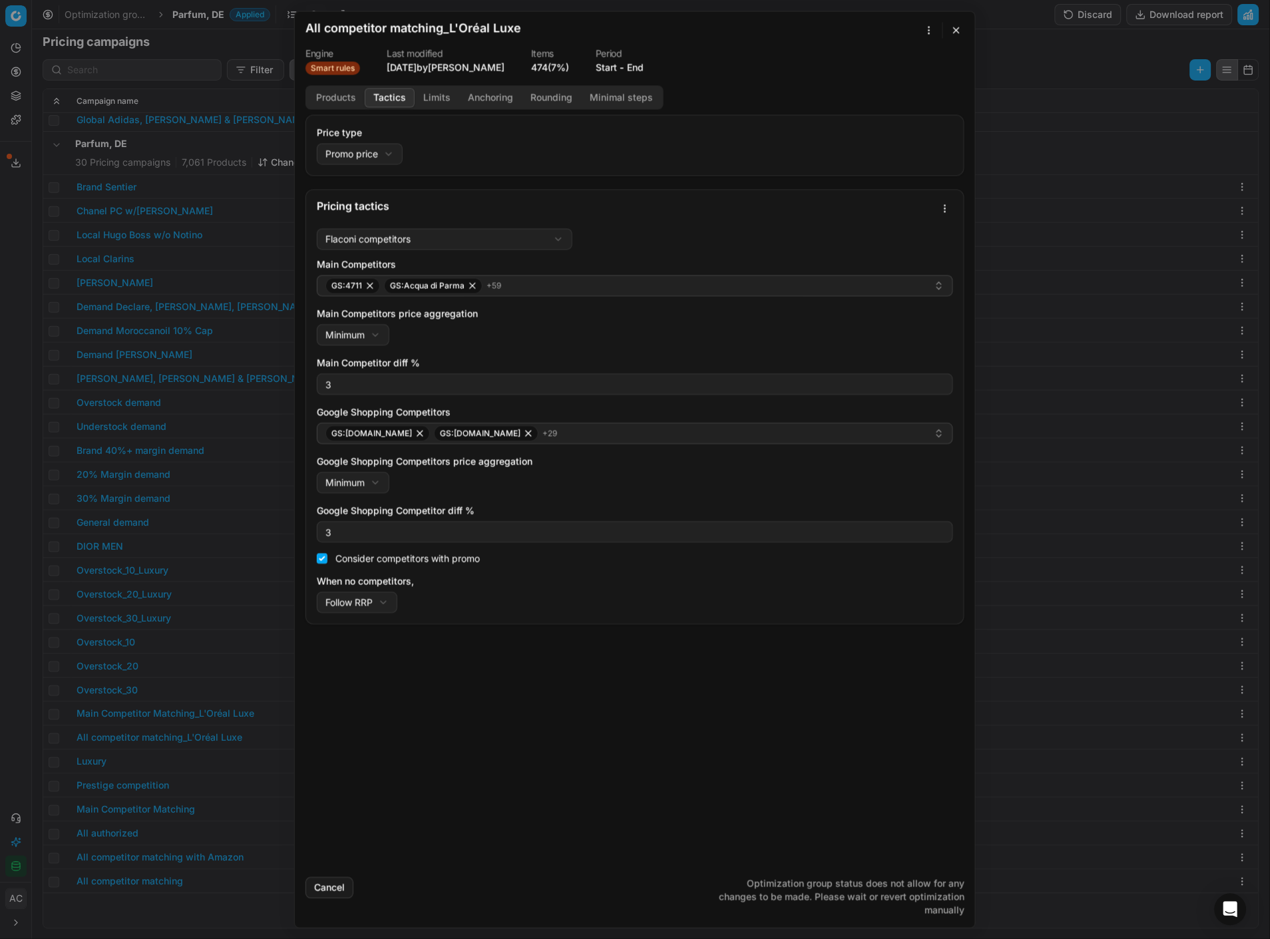
click at [1048, 204] on div "We are saving PC settings. Please wait, it should take a few minutes All compet…" at bounding box center [635, 469] width 1270 height 939
